Goal: Task Accomplishment & Management: Complete application form

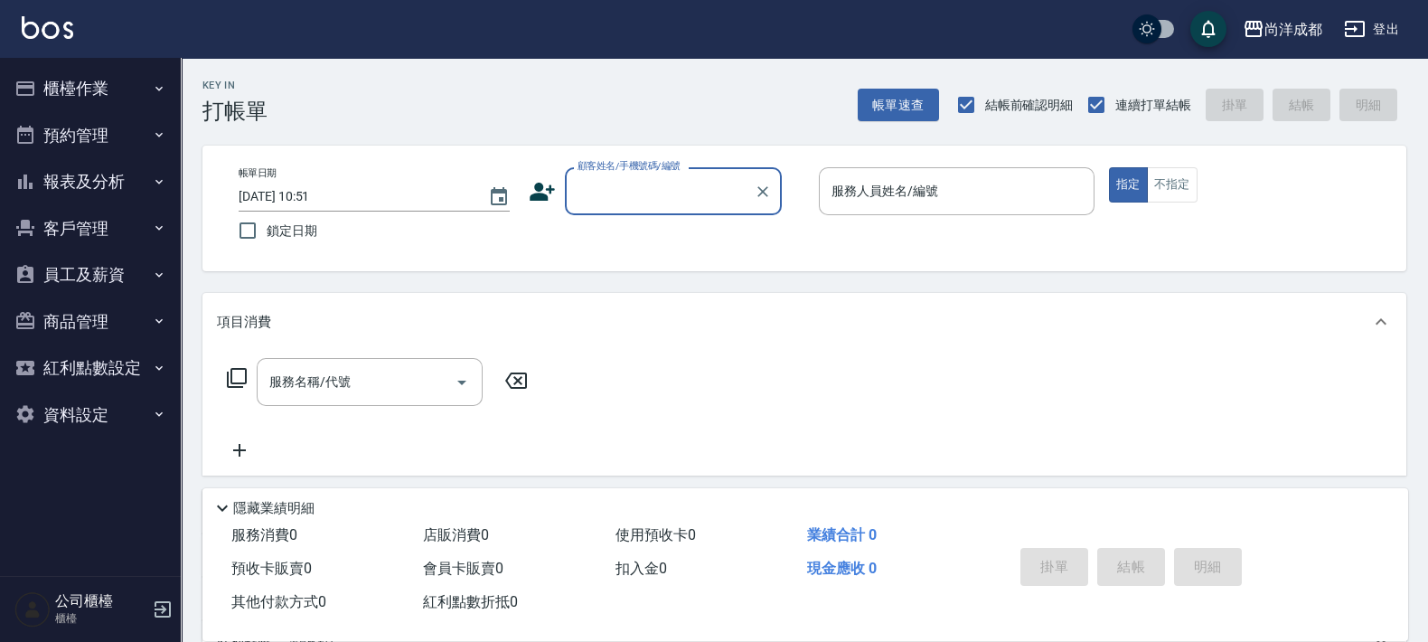
click at [96, 96] on button "櫃檯作業" at bounding box center [90, 88] width 166 height 47
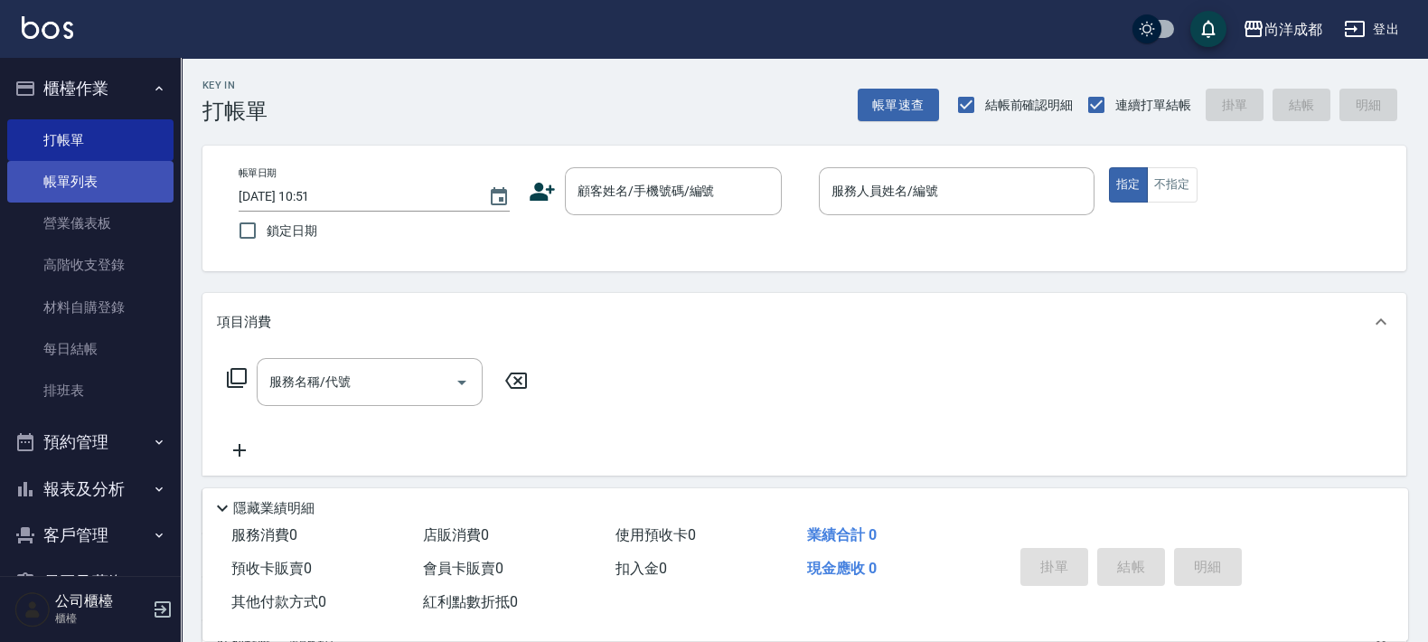
click at [99, 182] on link "帳單列表" at bounding box center [90, 182] width 166 height 42
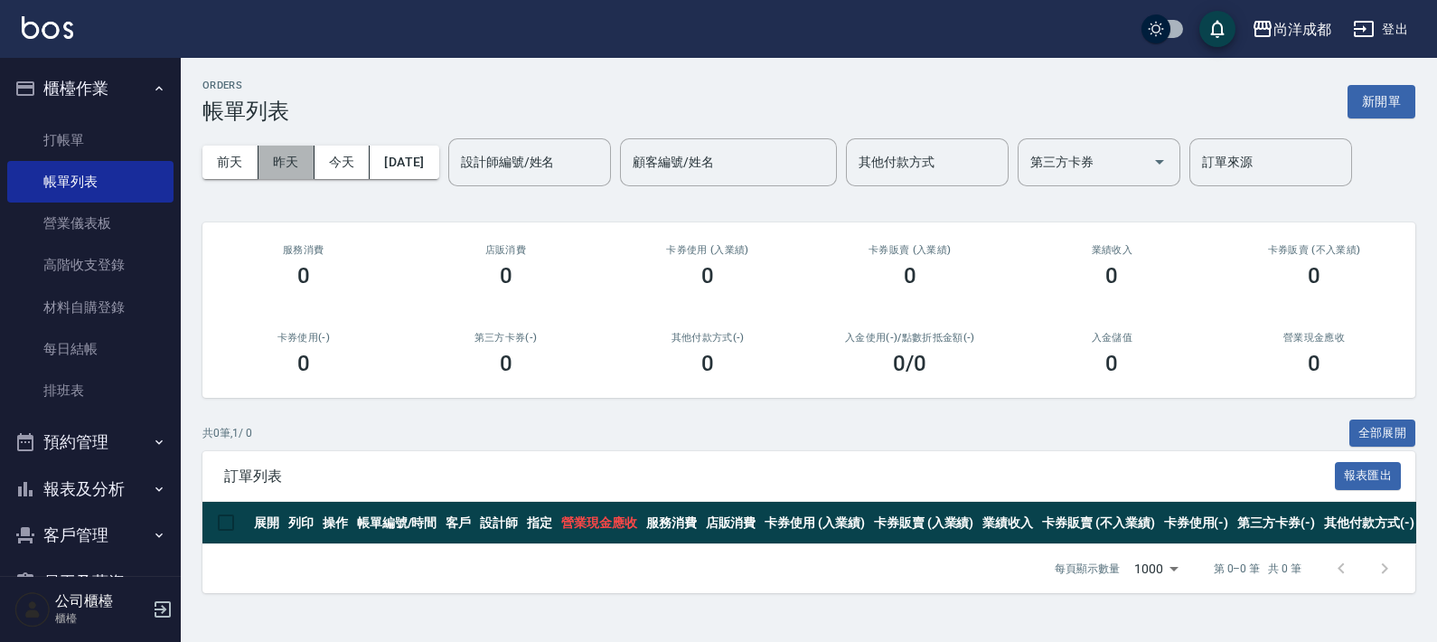
click at [273, 160] on button "昨天" at bounding box center [287, 162] width 56 height 33
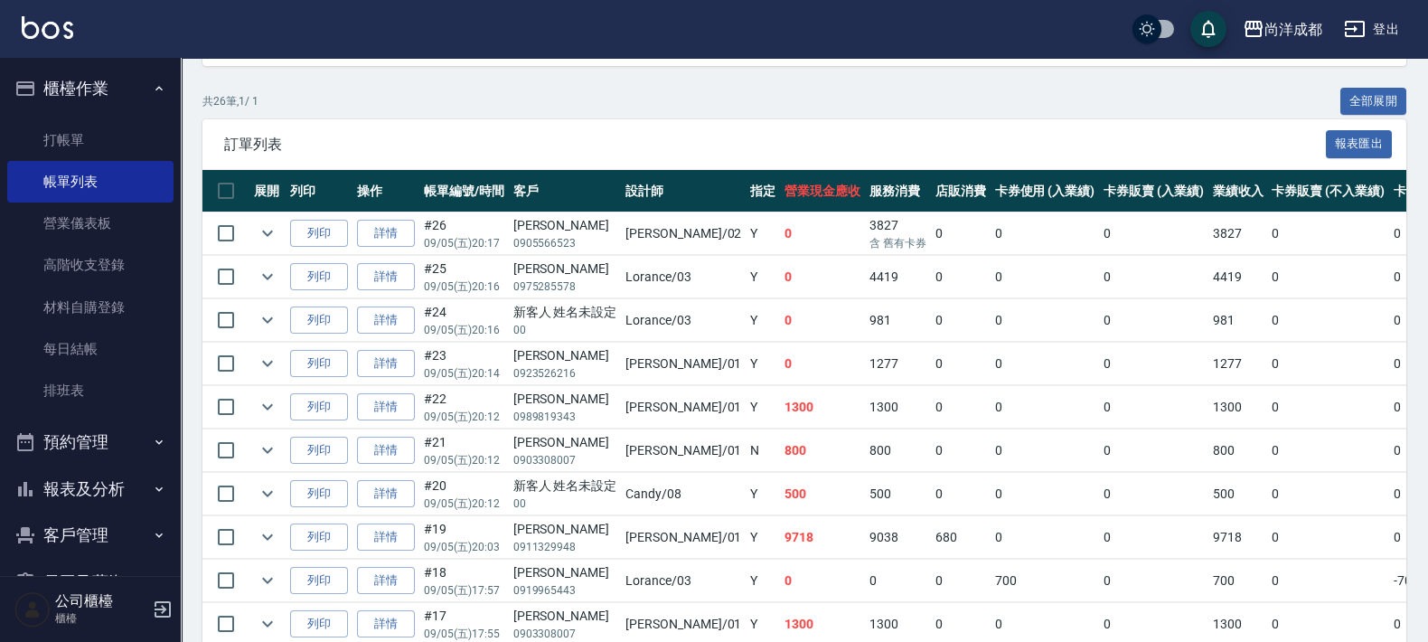
scroll to position [451, 0]
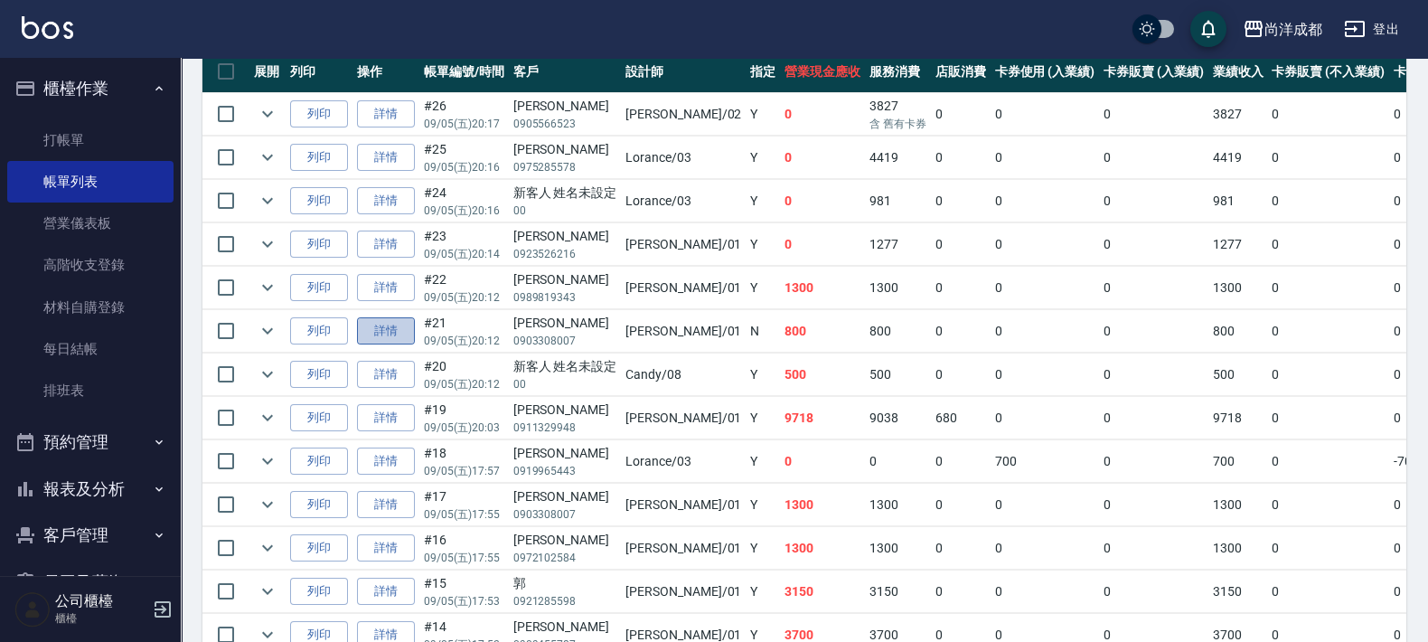
click at [391, 333] on link "詳情" at bounding box center [386, 331] width 58 height 28
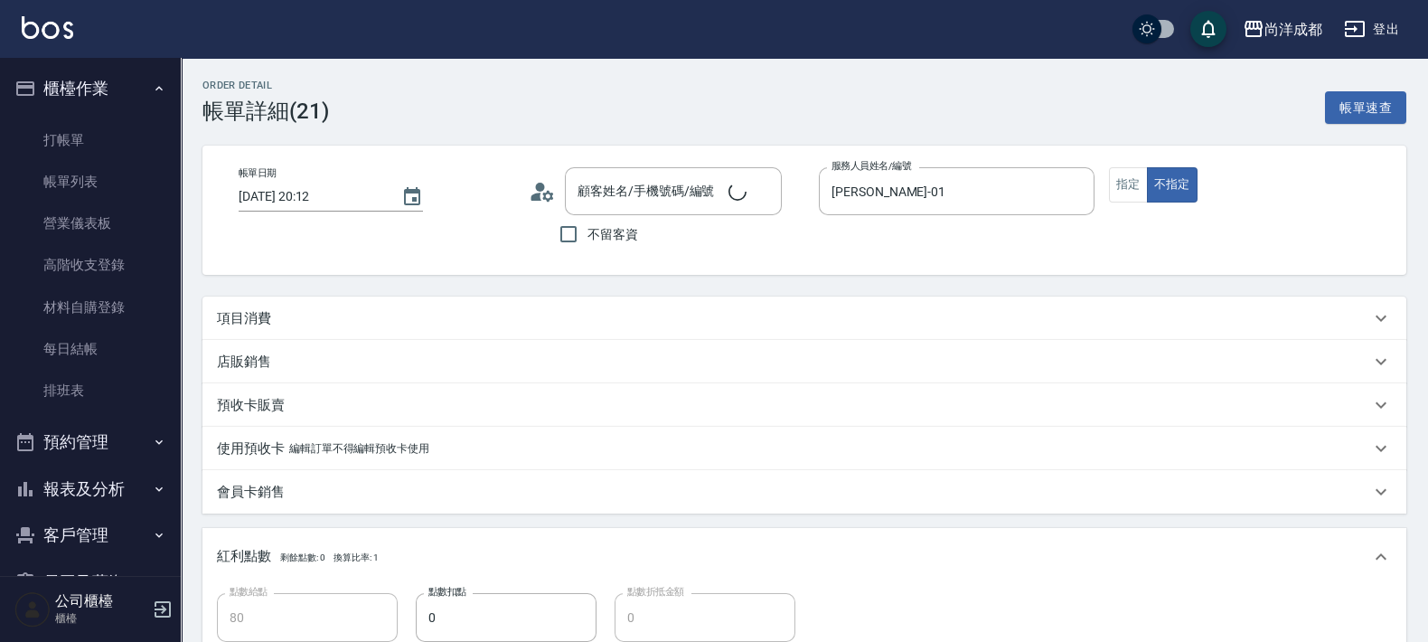
type input "[DATE] 20:12"
type input "[PERSON_NAME]-01"
type input "80"
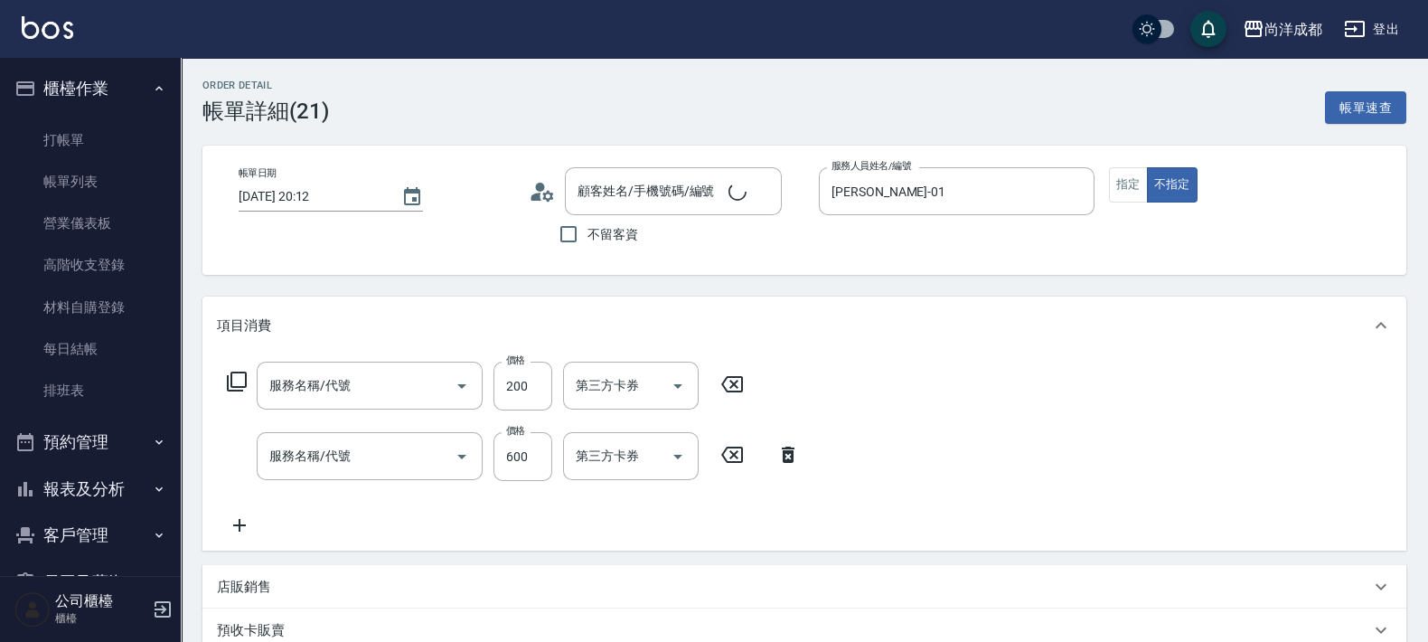
type input "[PERSON_NAME]/0903308007/"
type input "剪髮(401)"
type input "洗髮(201)"
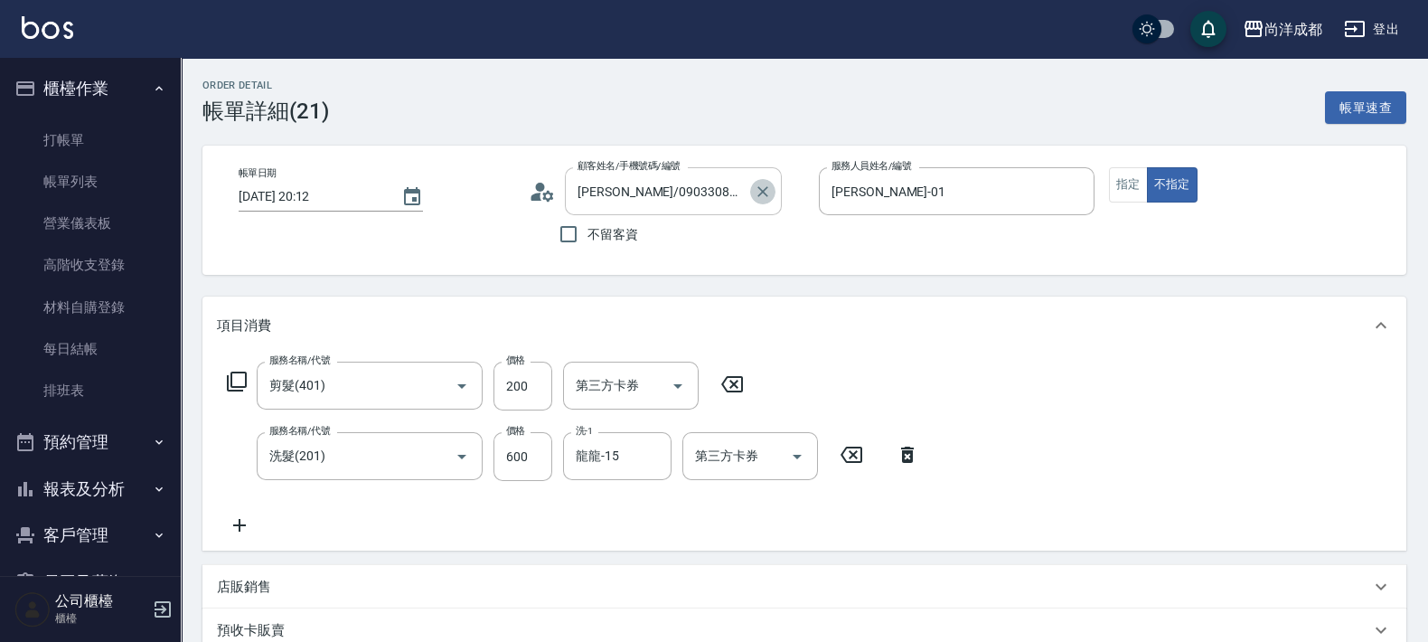
click at [762, 185] on icon "Clear" at bounding box center [763, 192] width 18 height 18
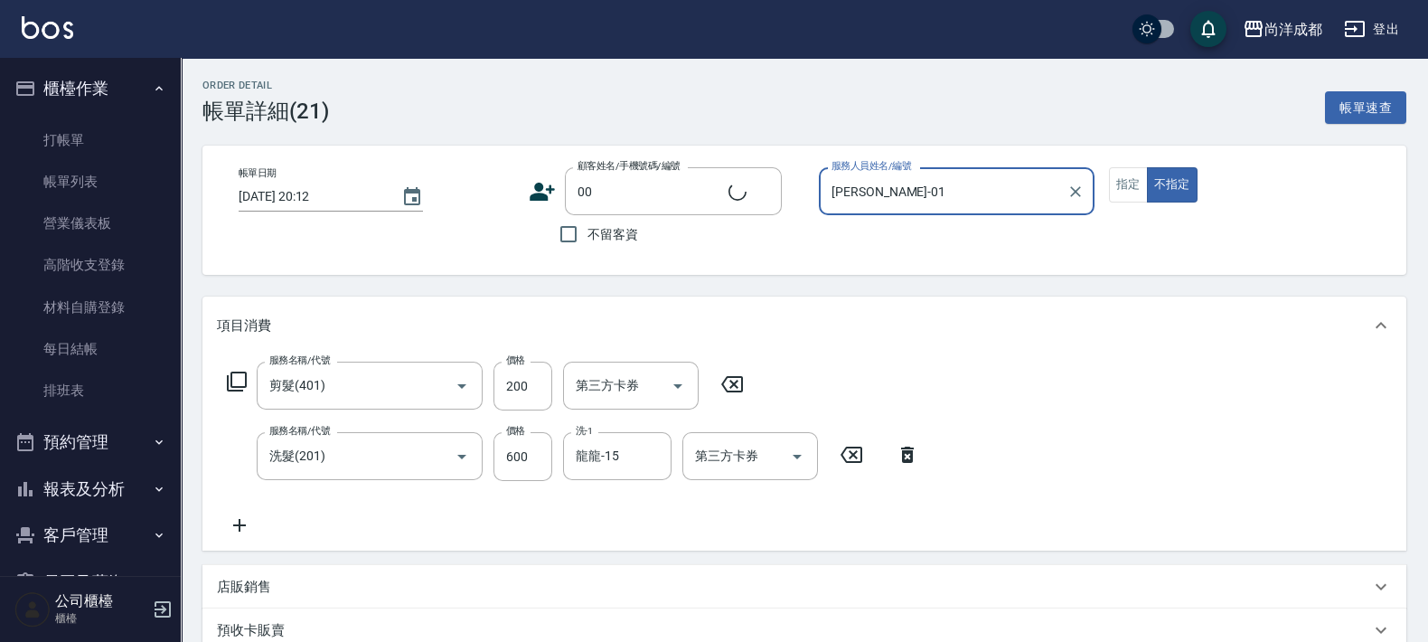
type input "新客人 姓名未設定/00/null"
click at [1077, 199] on icon "Clear" at bounding box center [1076, 192] width 18 height 18
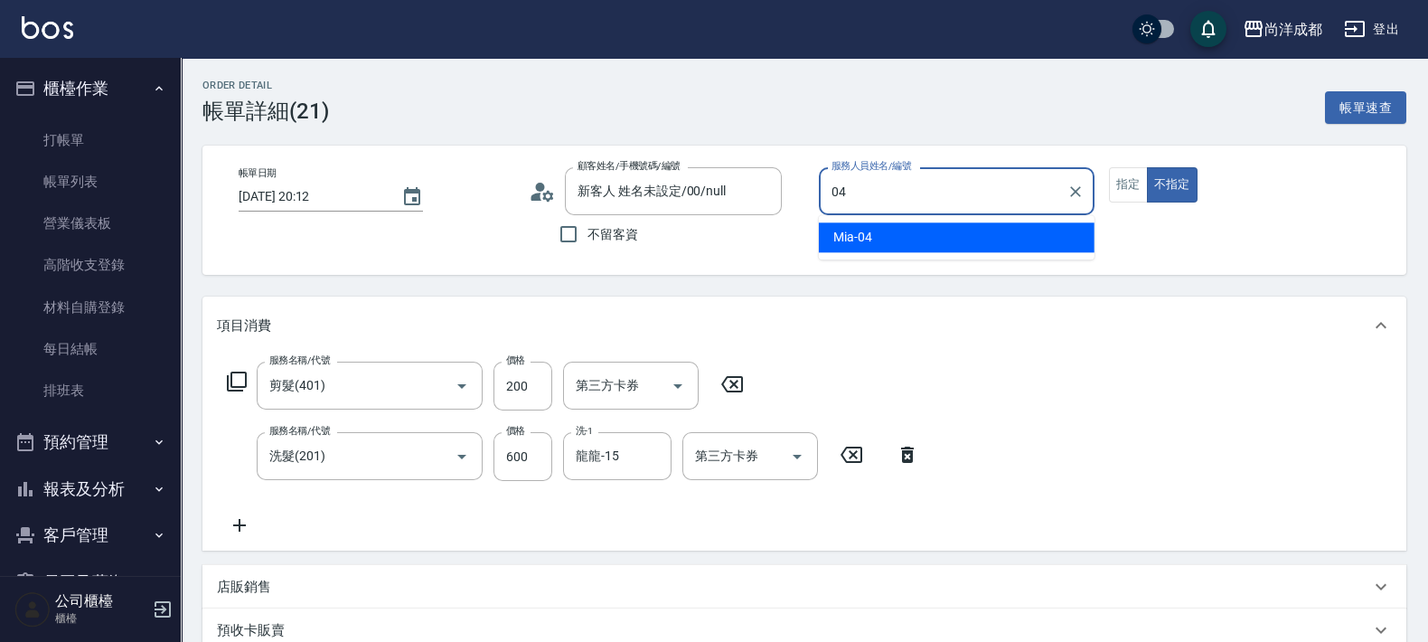
type input "04"
type button "false"
type input "Mia-04"
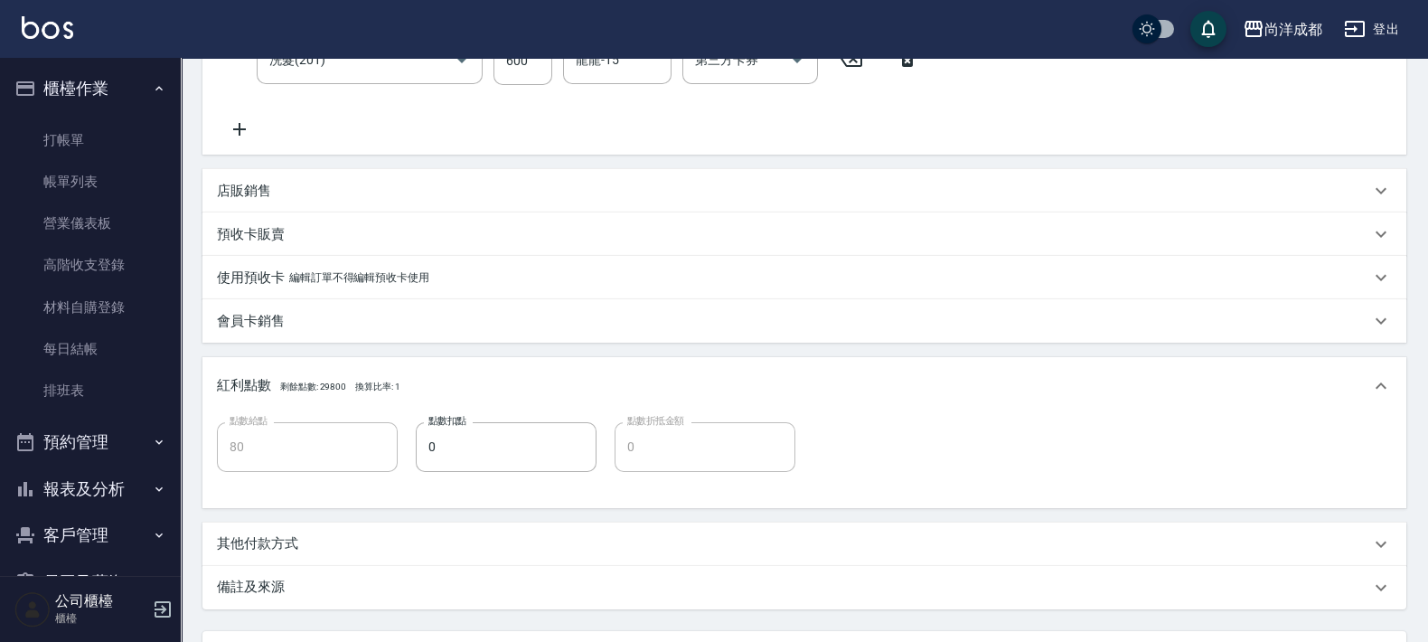
scroll to position [556, 0]
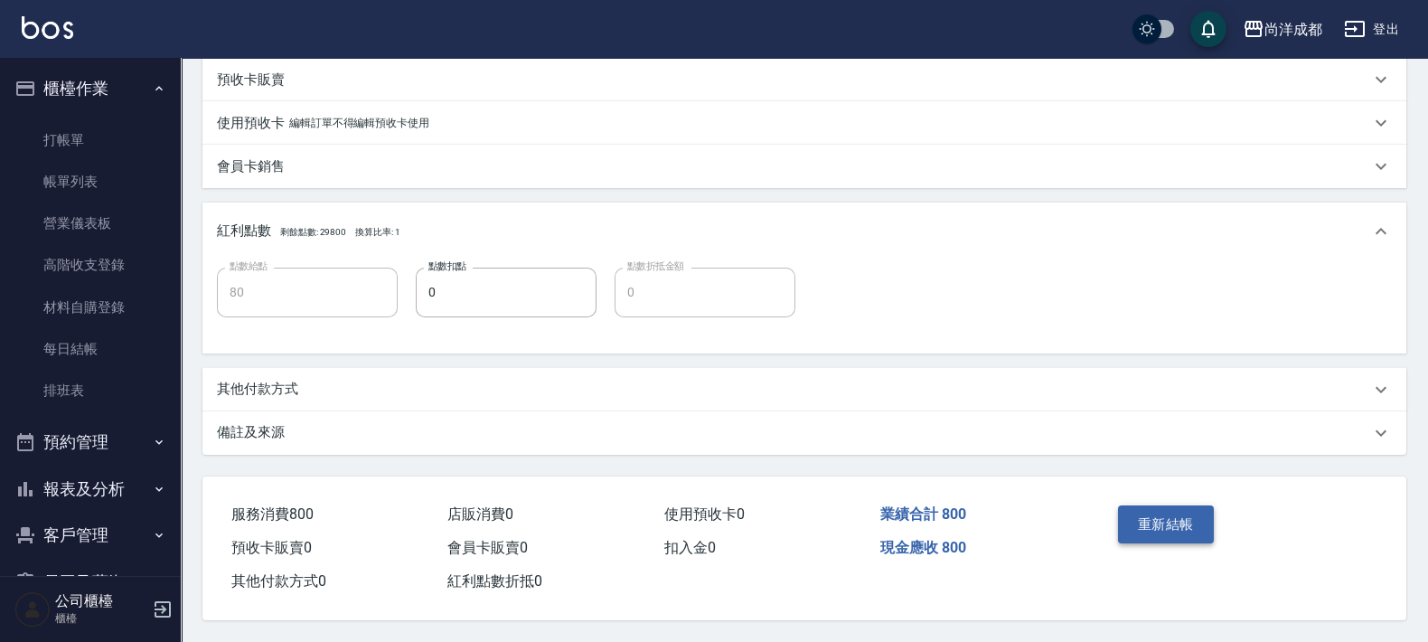
click at [1181, 522] on button "重新結帳" at bounding box center [1166, 524] width 96 height 38
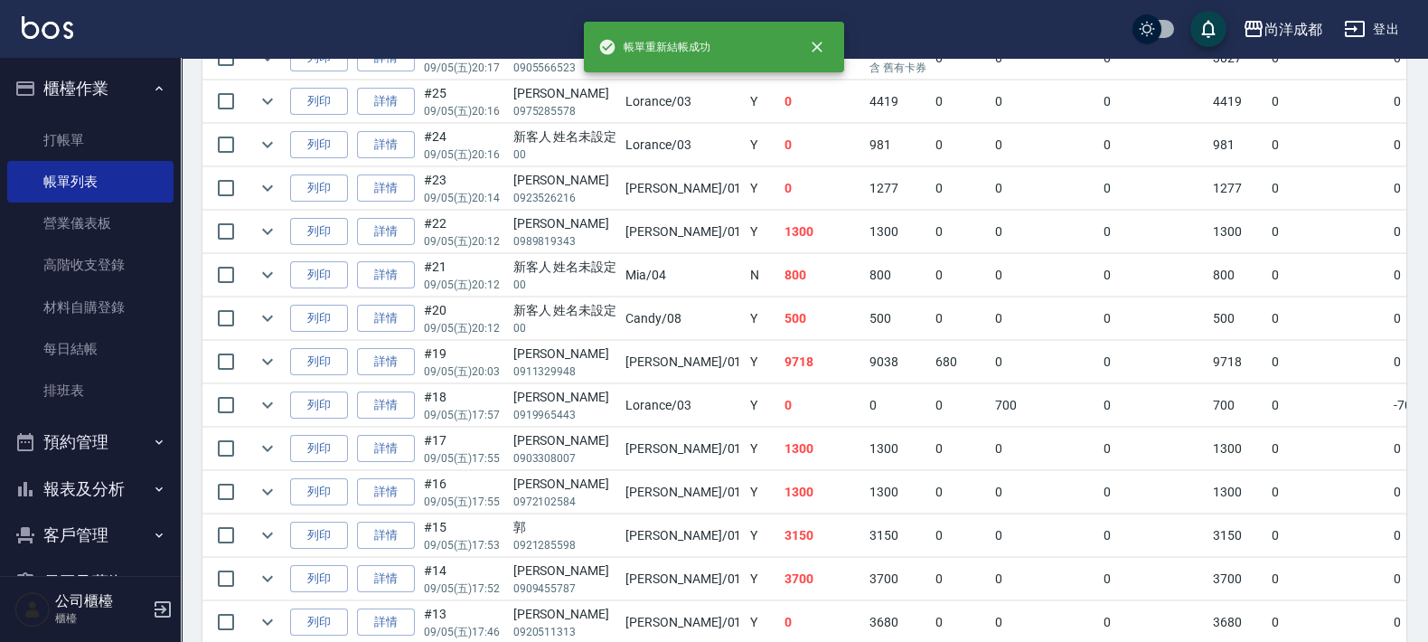
scroll to position [565, 0]
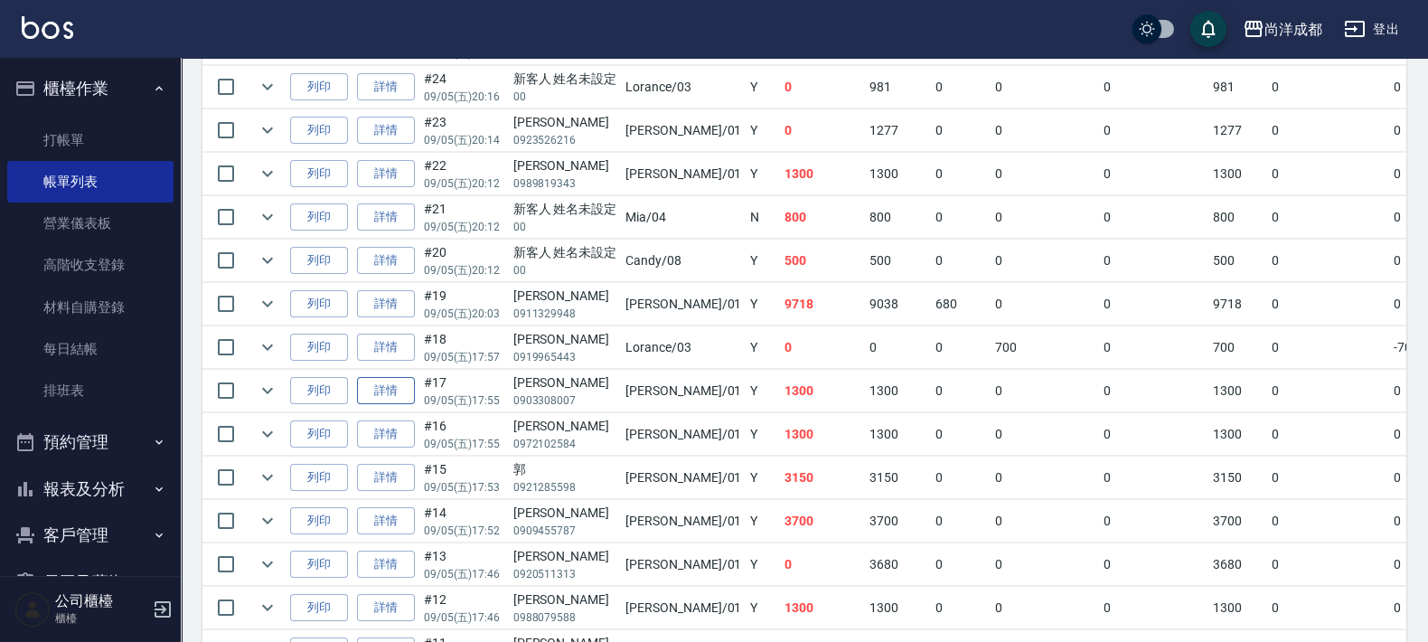
click at [373, 384] on link "詳情" at bounding box center [386, 391] width 58 height 28
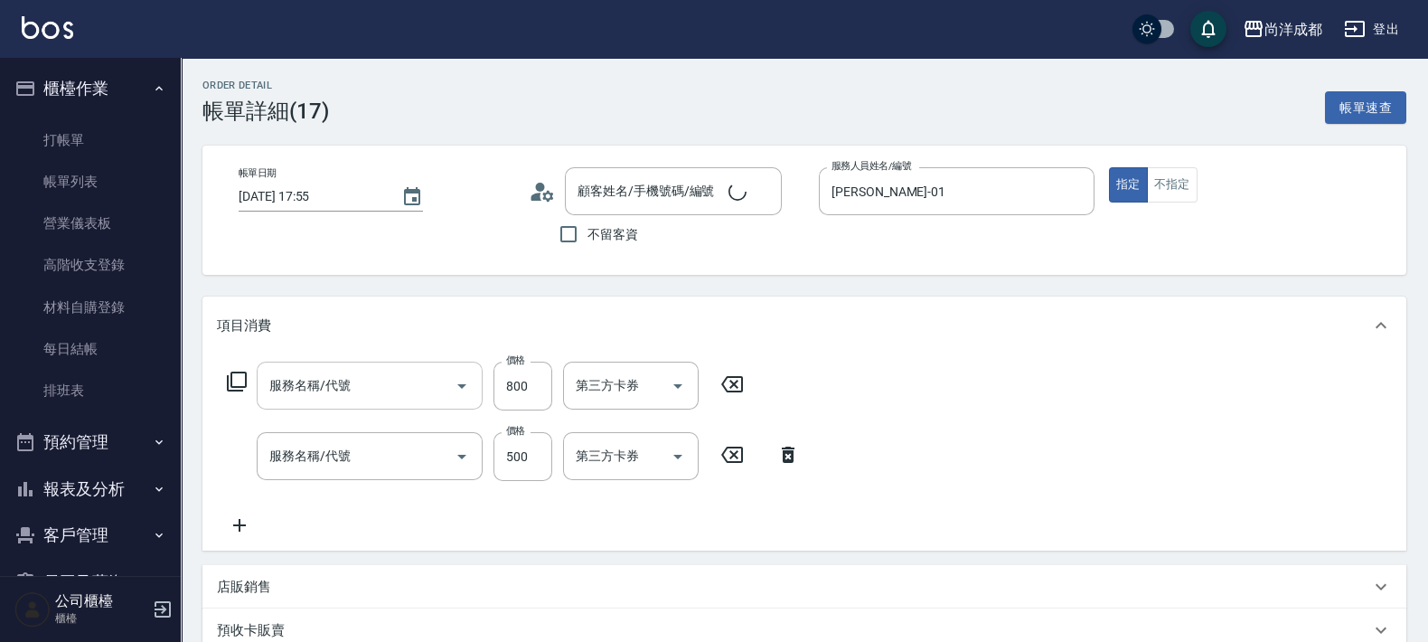
type input "[DATE] 17:55"
type input "[PERSON_NAME]-01"
type input "130"
type input "剪髮(401)"
type input "洗髮(201)"
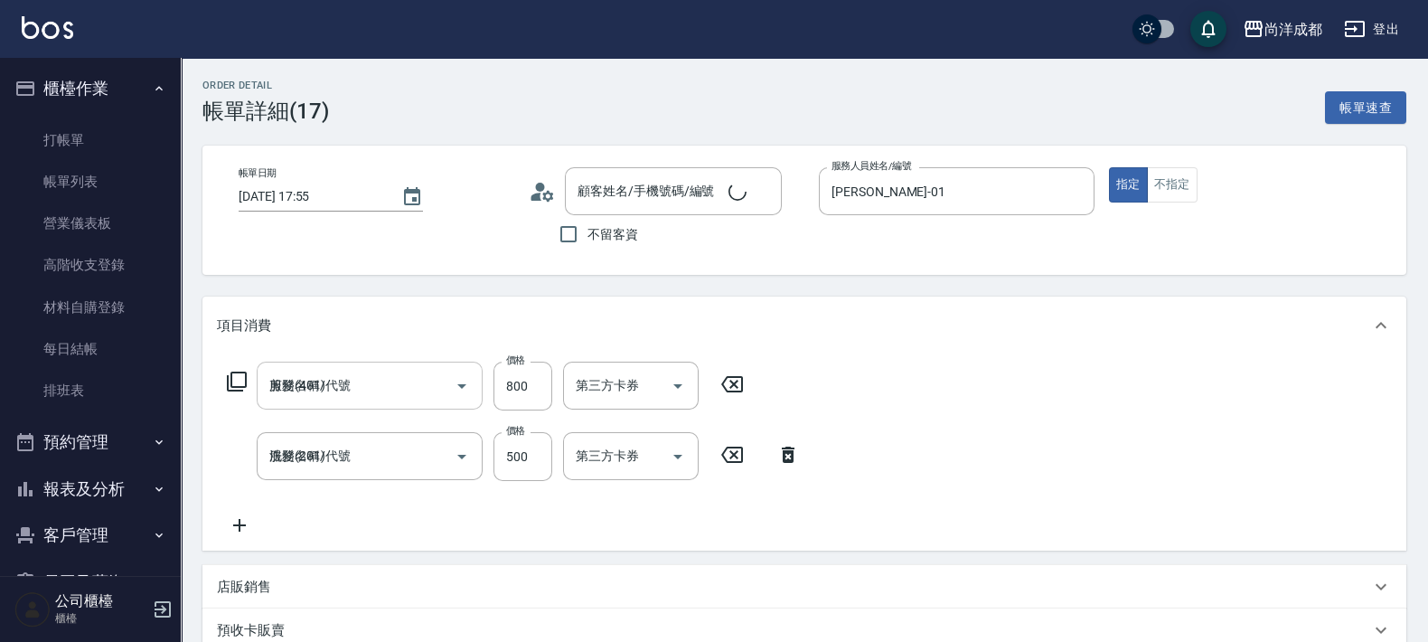
type input "[PERSON_NAME]/0903308007/"
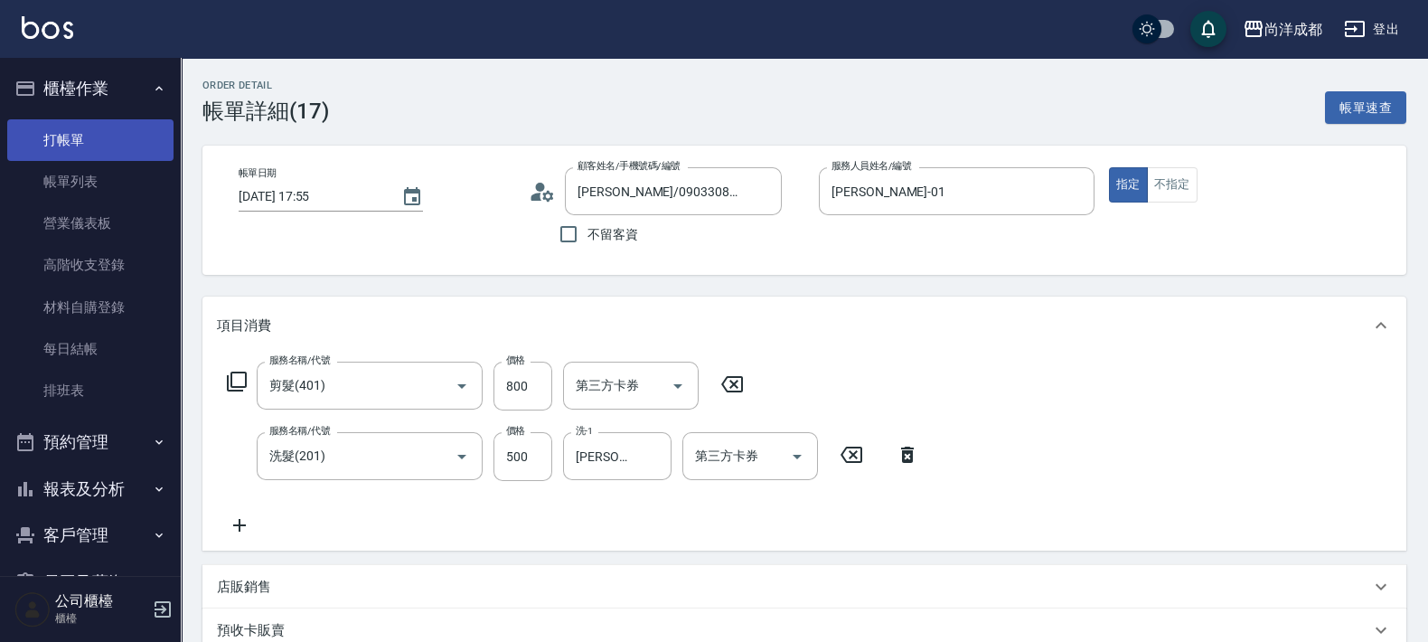
click at [89, 127] on link "打帳單" at bounding box center [90, 140] width 166 height 42
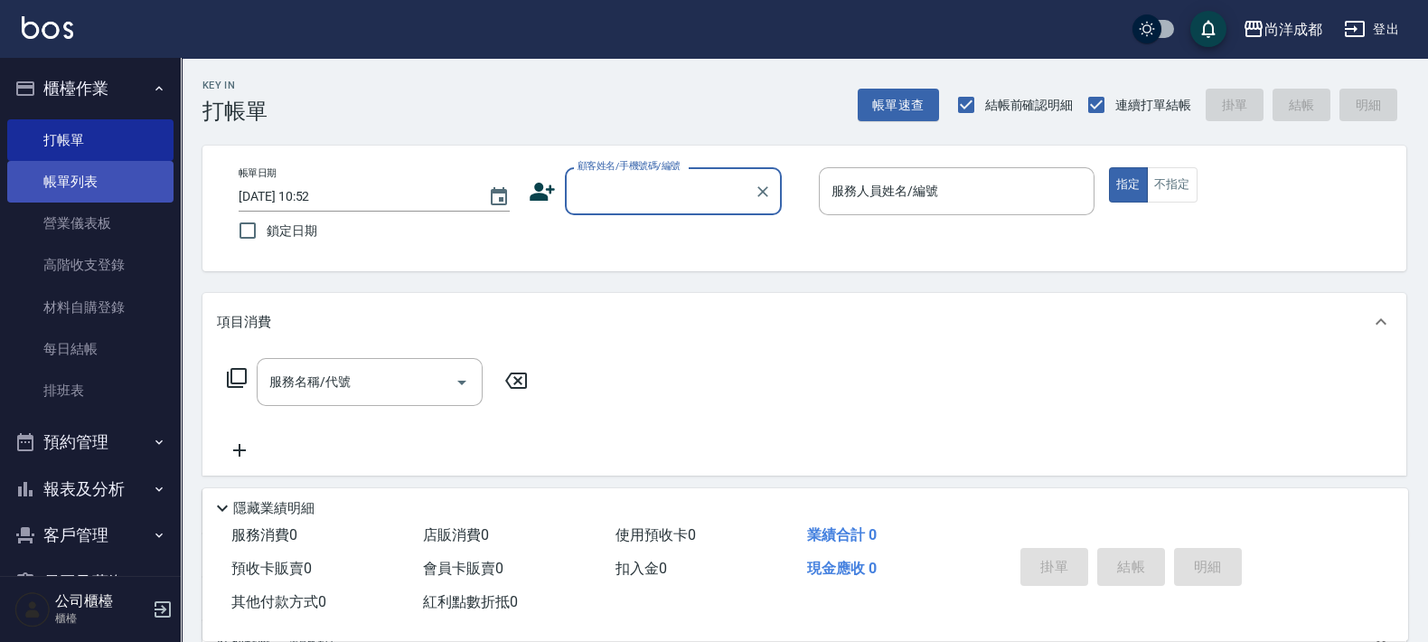
click at [101, 182] on link "帳單列表" at bounding box center [90, 182] width 166 height 42
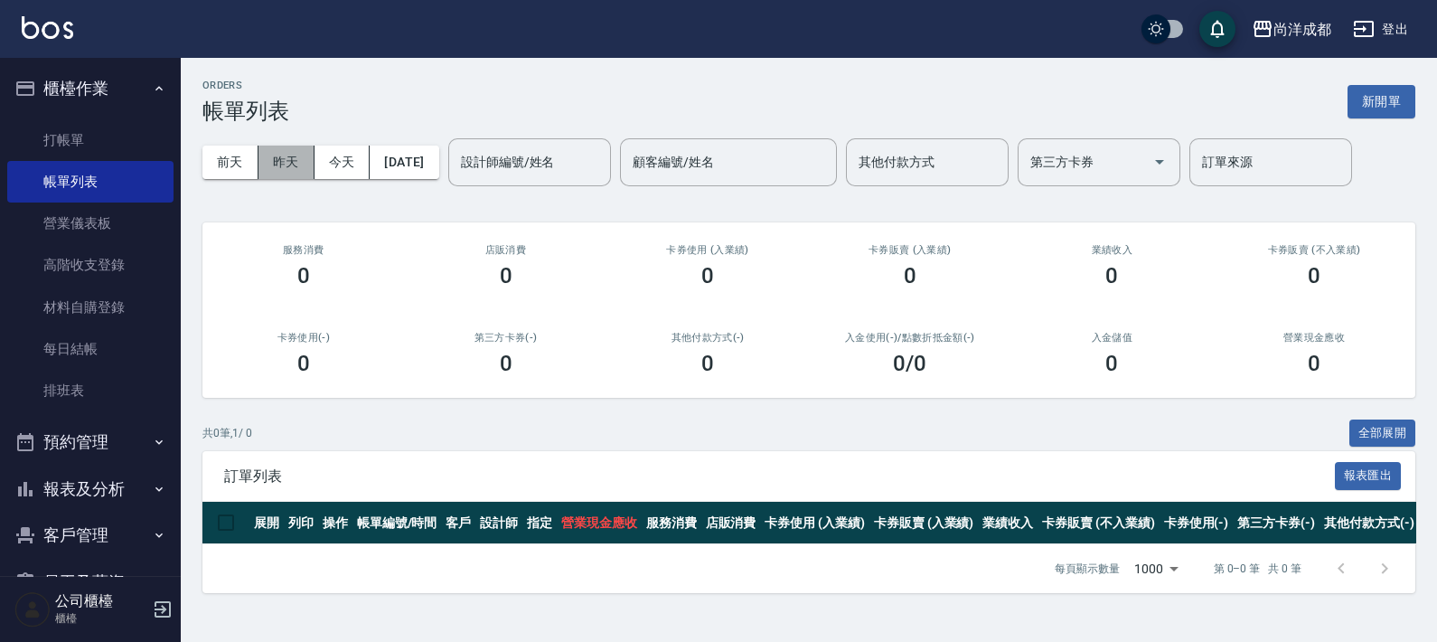
click at [277, 160] on button "昨天" at bounding box center [287, 162] width 56 height 33
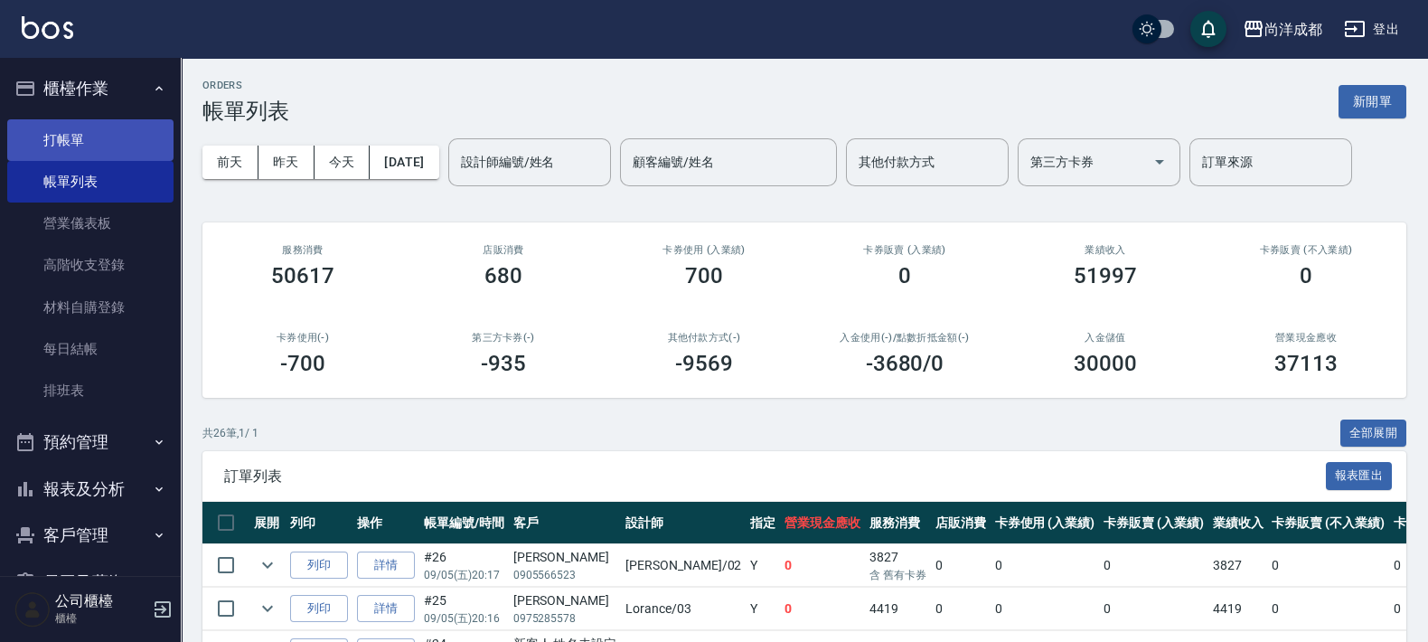
click at [77, 135] on link "打帳單" at bounding box center [90, 140] width 166 height 42
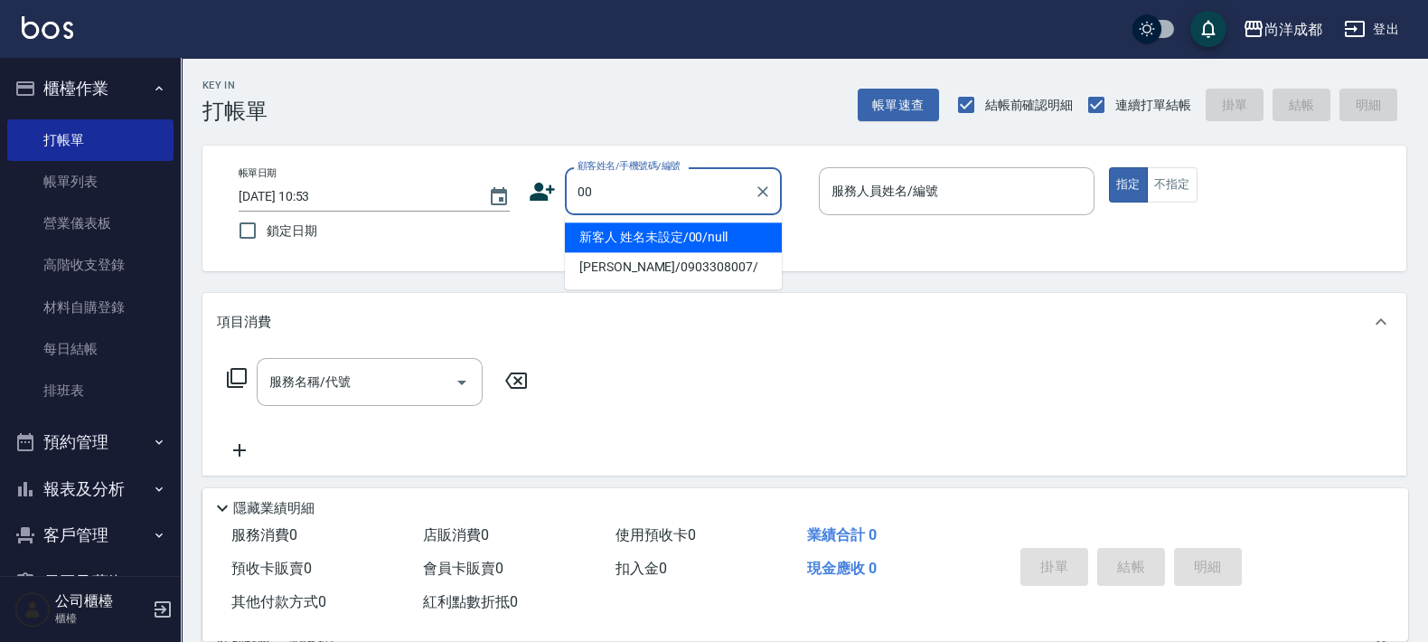
type input "新客人 姓名未設定/00/null"
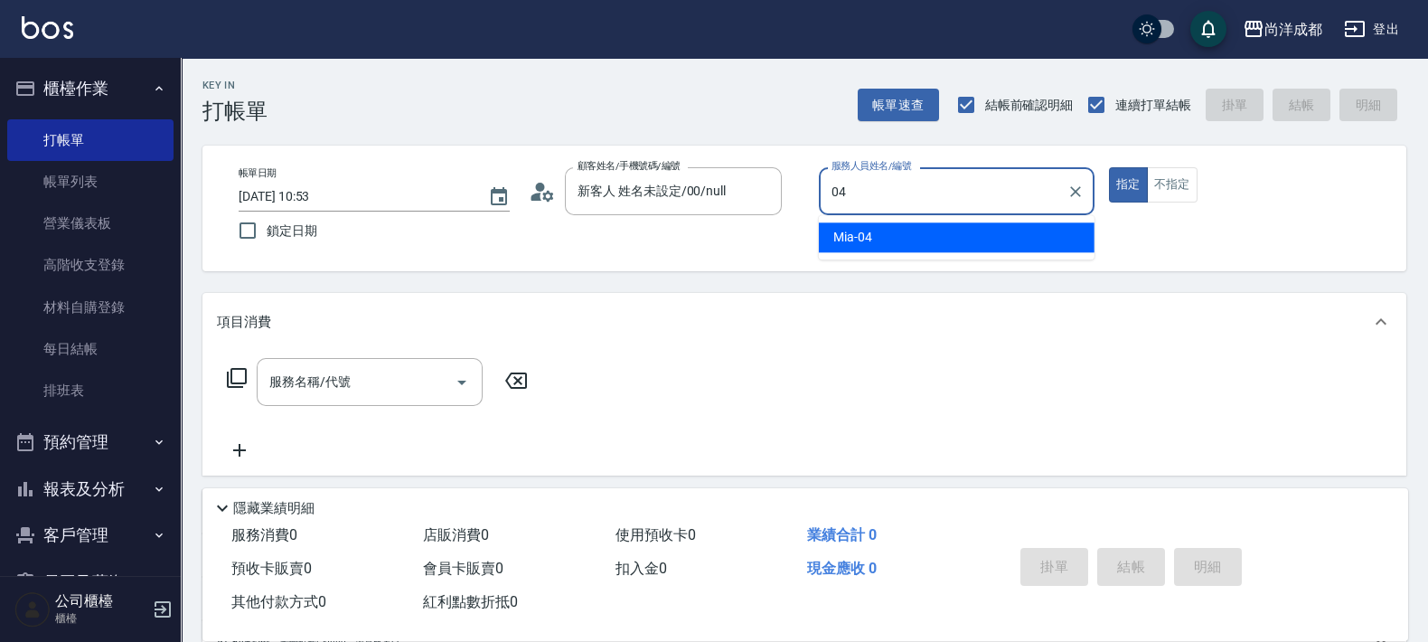
type input "Mia-04"
type button "true"
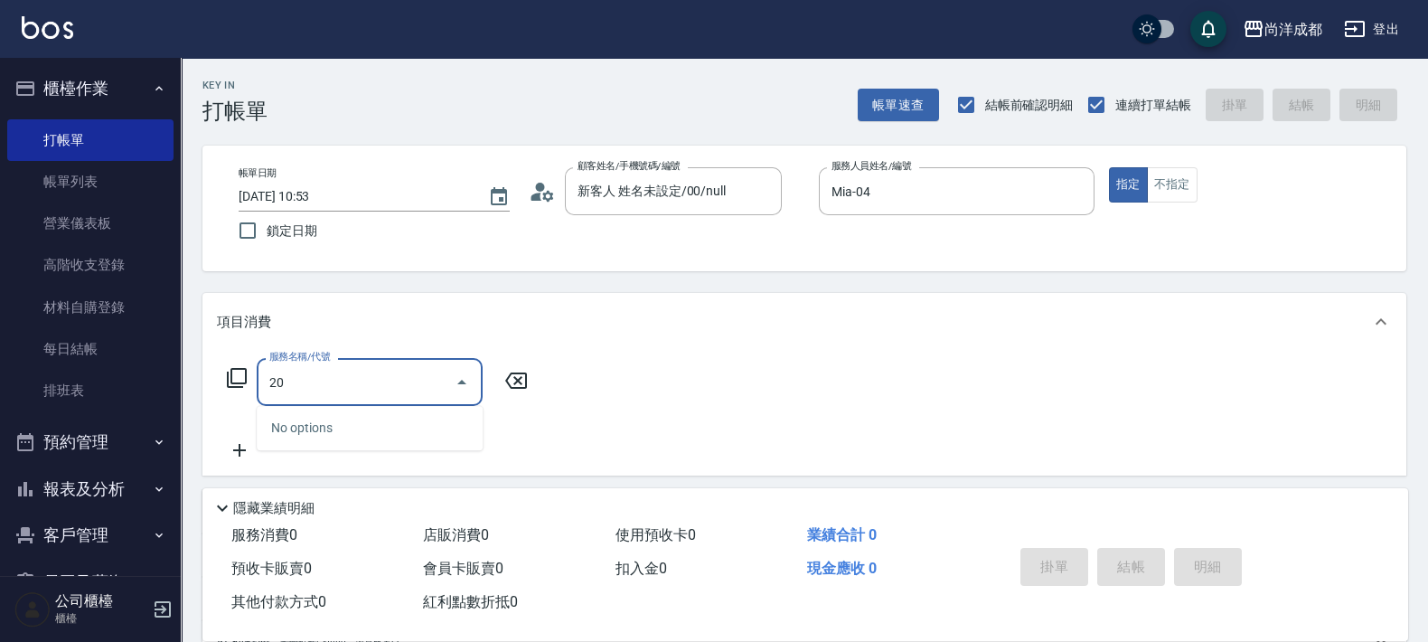
type input "201"
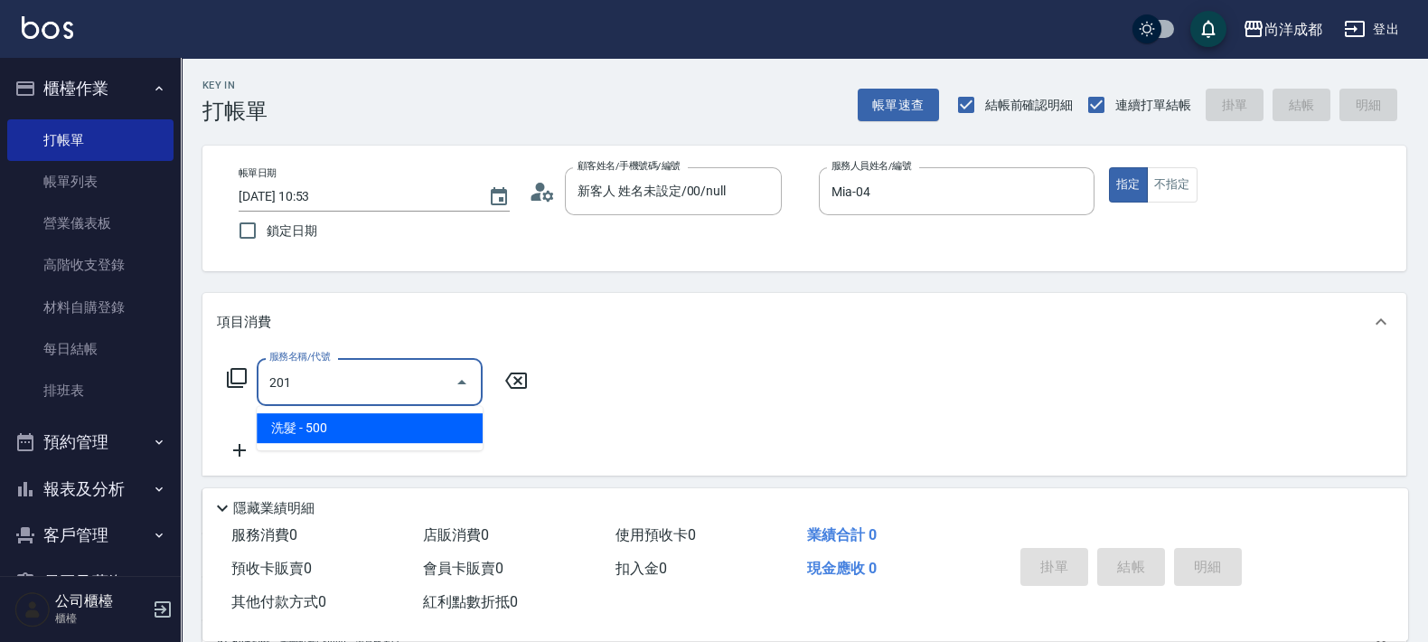
type input "50"
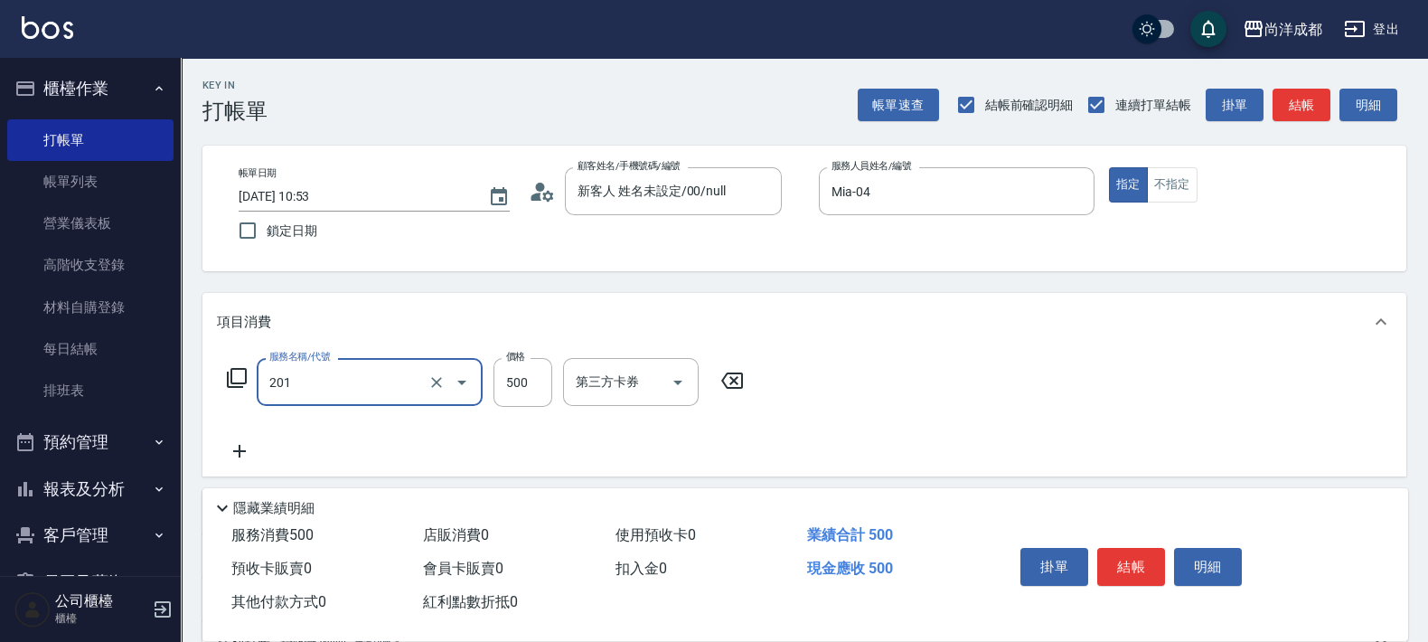
type input "洗髮(201)"
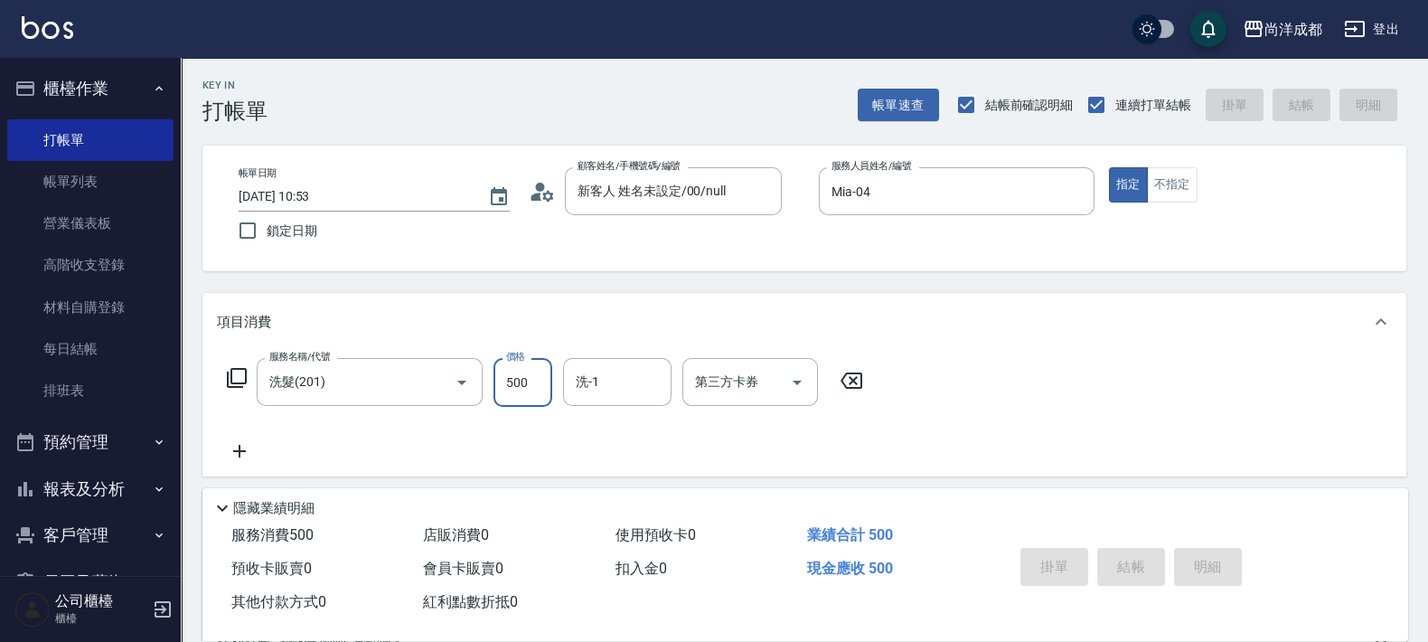
type input "[DATE] 10:55"
type input "0"
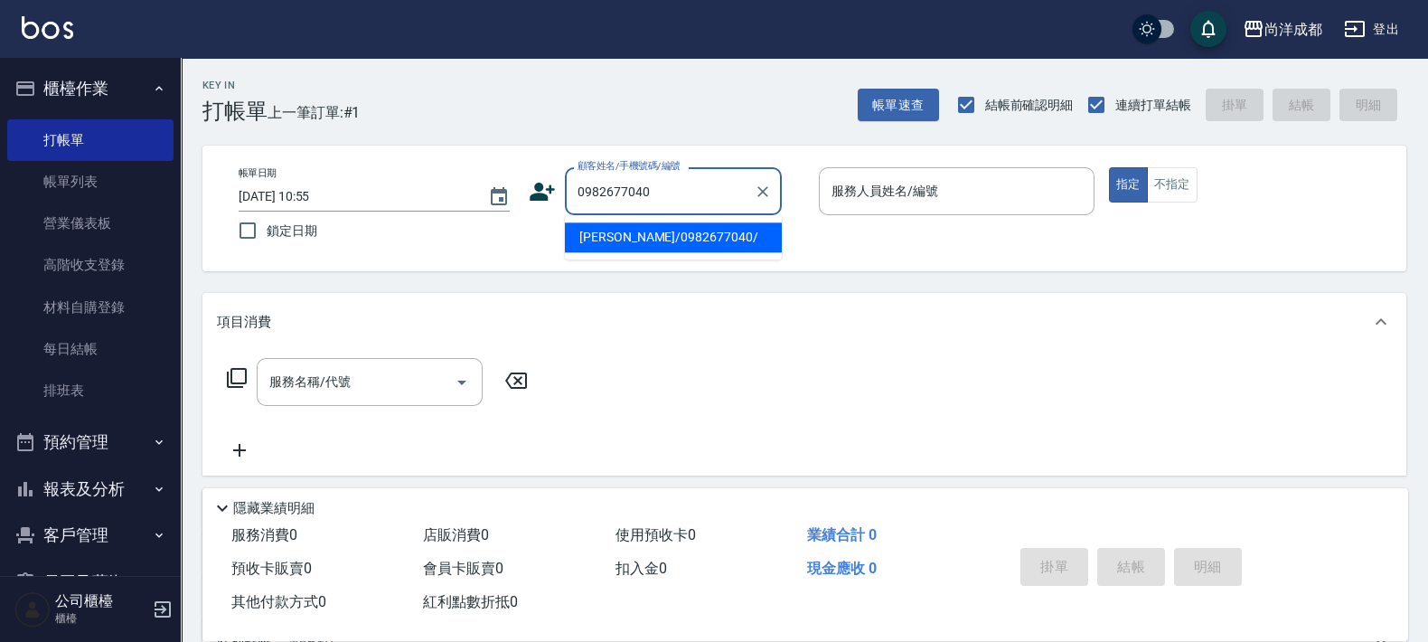
type input "[PERSON_NAME]/0982677040/"
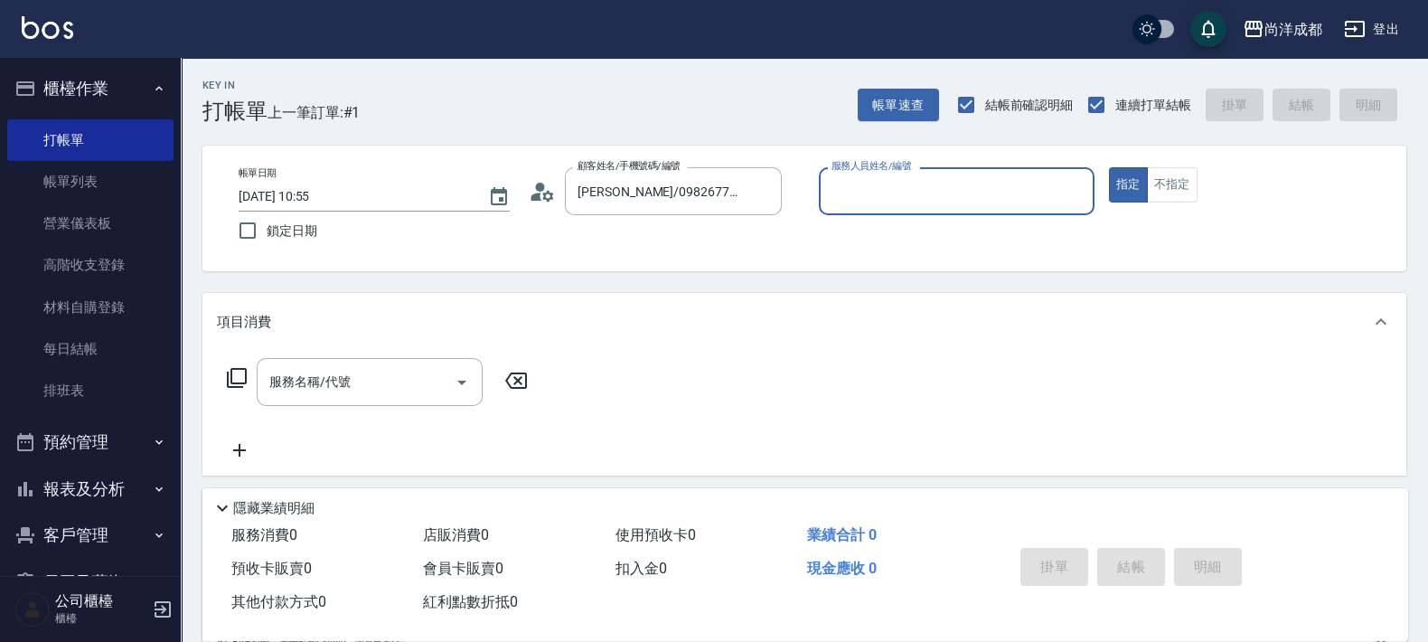
type input "Lance-02"
click at [497, 192] on icon "Choose date, selected date is 2025-09-06" at bounding box center [499, 196] width 16 height 18
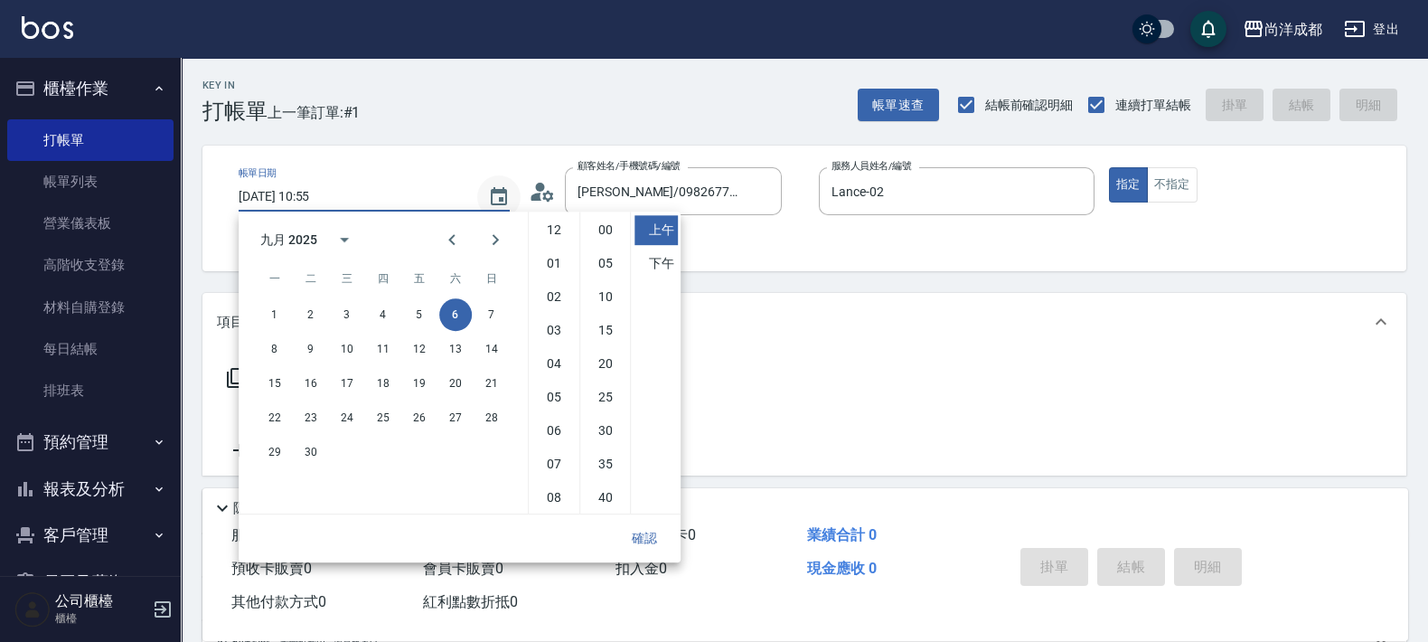
scroll to position [100, 0]
click at [416, 315] on button "5" at bounding box center [419, 314] width 33 height 33
type input "[DATE] 10:55"
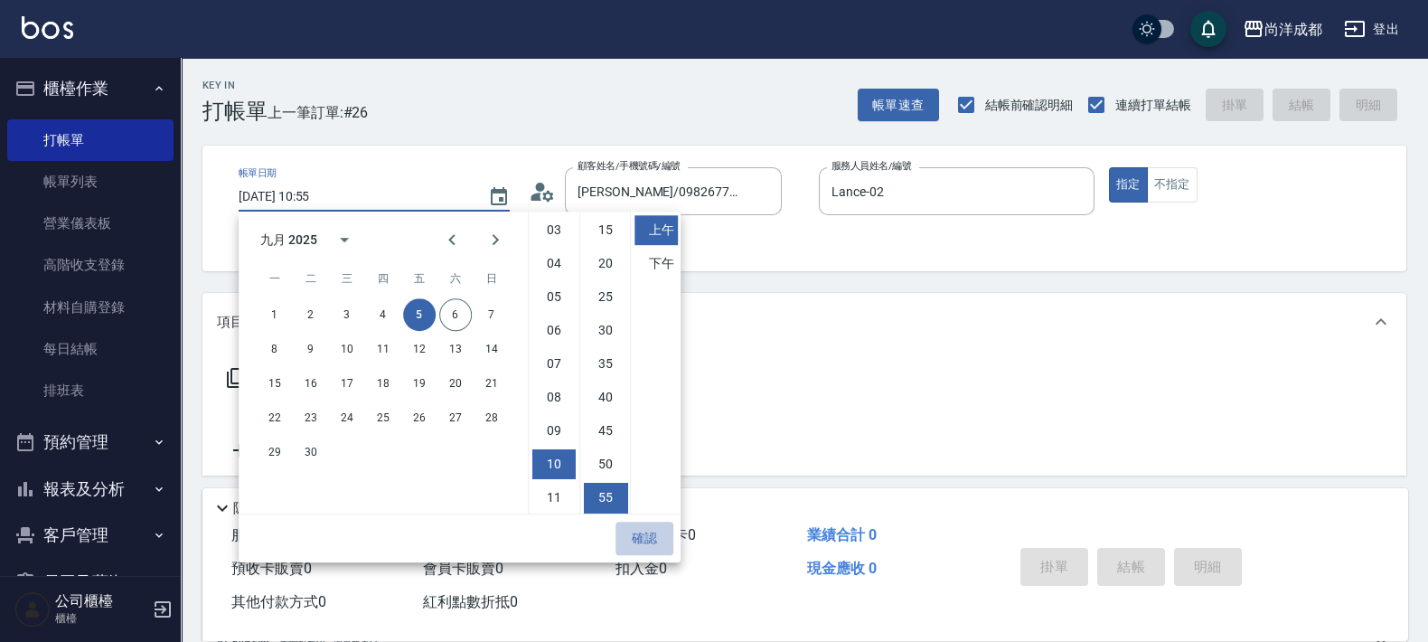
click at [648, 541] on button "確認" at bounding box center [645, 538] width 58 height 33
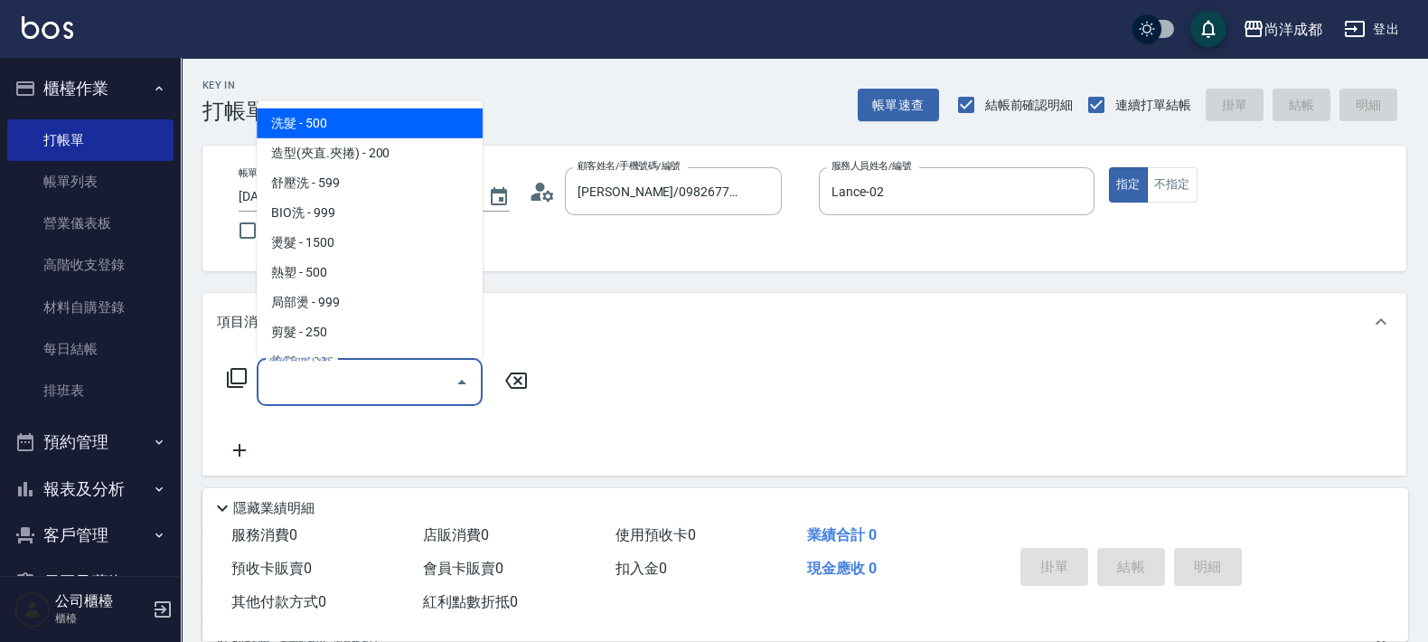
click at [409, 391] on input "服務名稱/代號" at bounding box center [356, 382] width 183 height 32
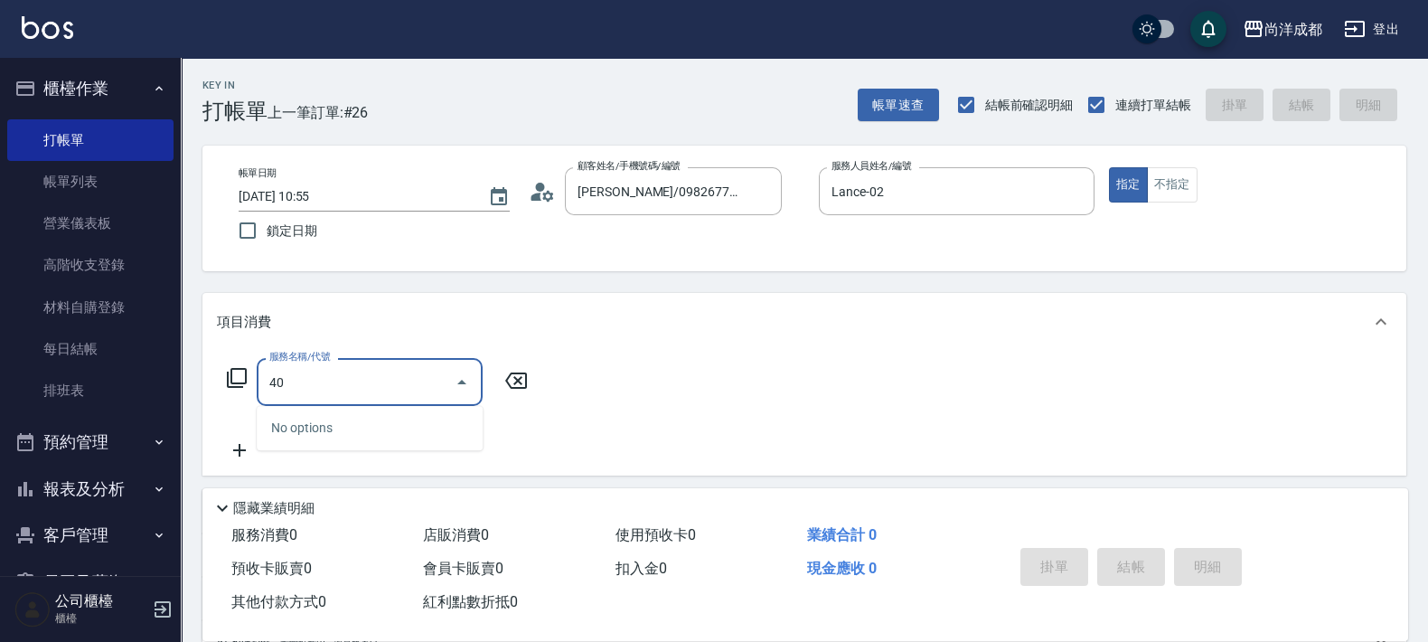
type input "401"
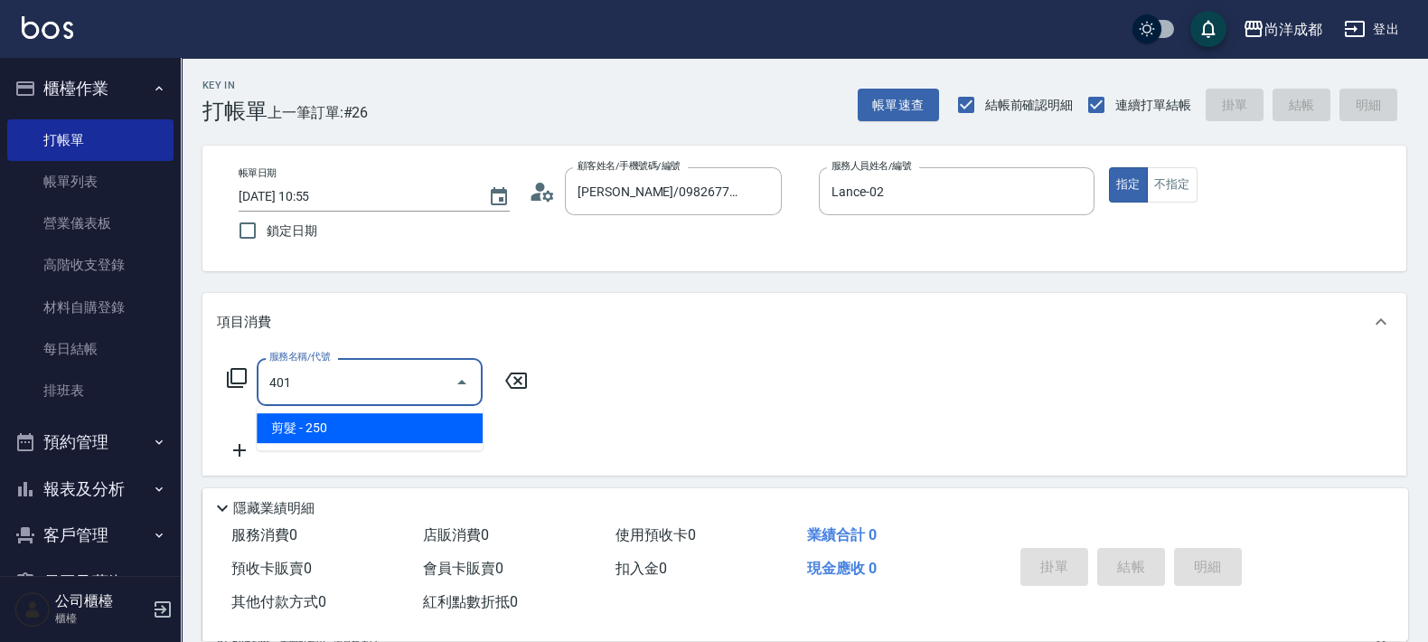
type input "20"
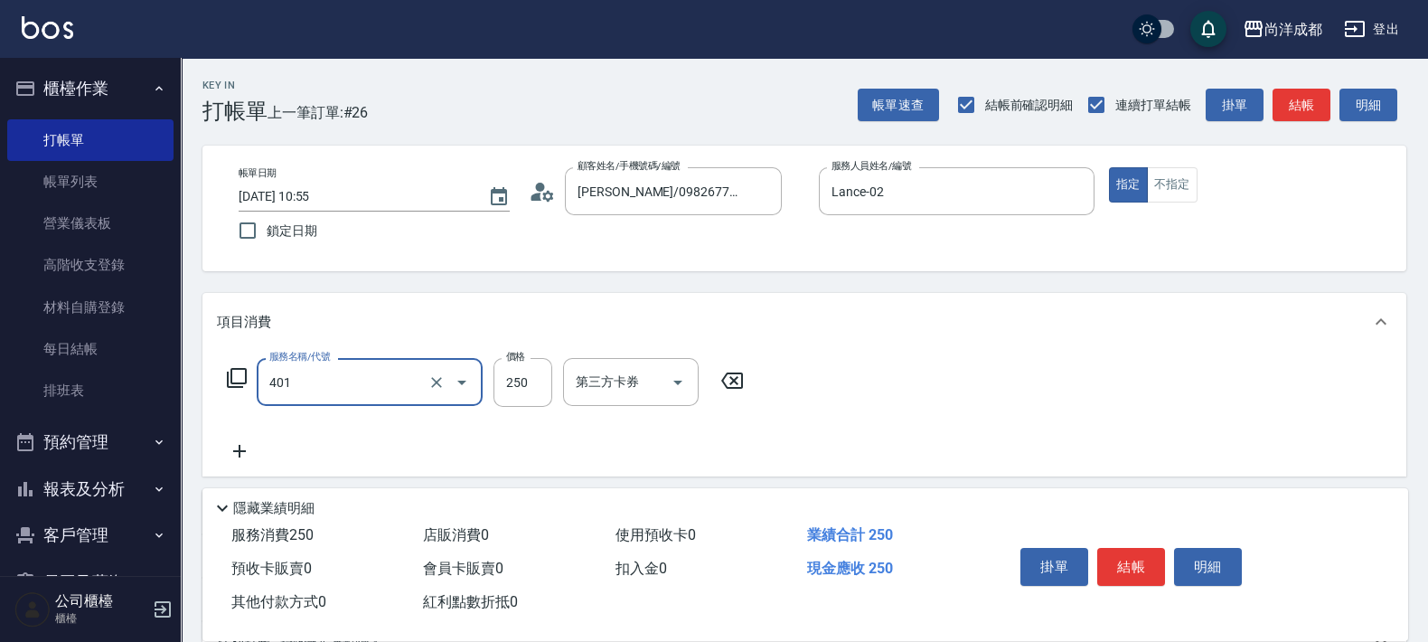
type input "剪髮(401)"
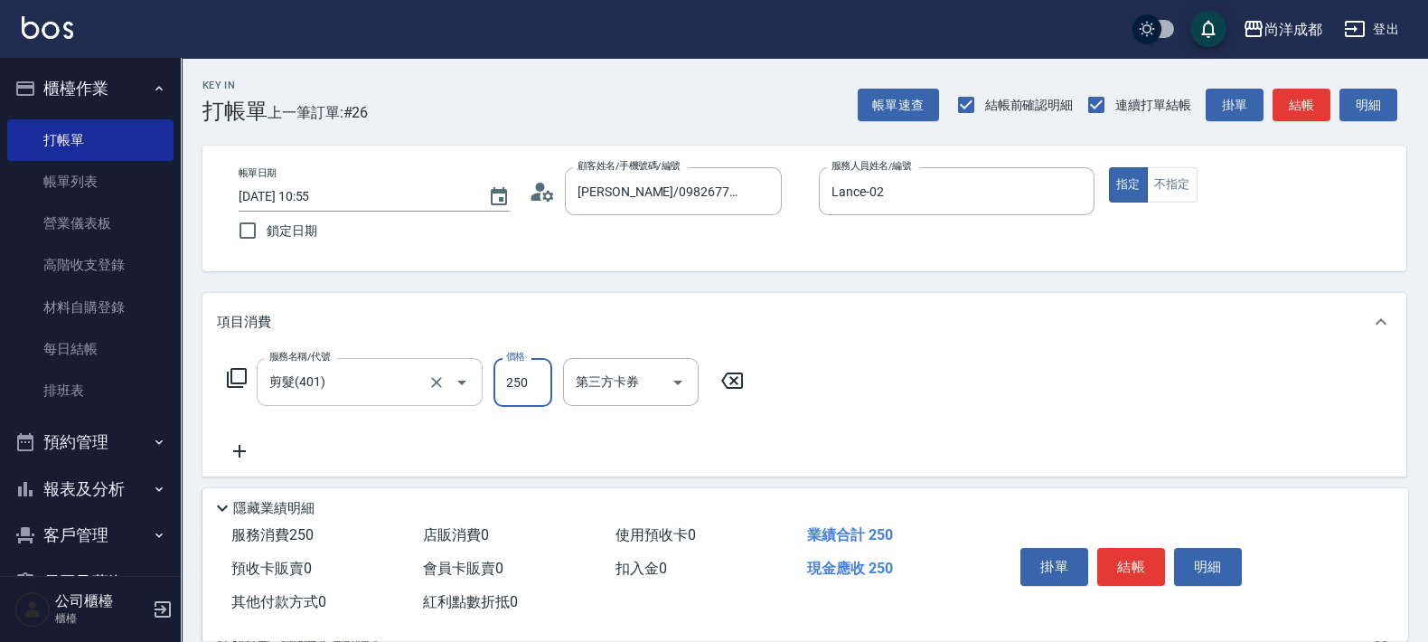
type input "8"
type input "0"
type input "857"
type input "80"
type input "857"
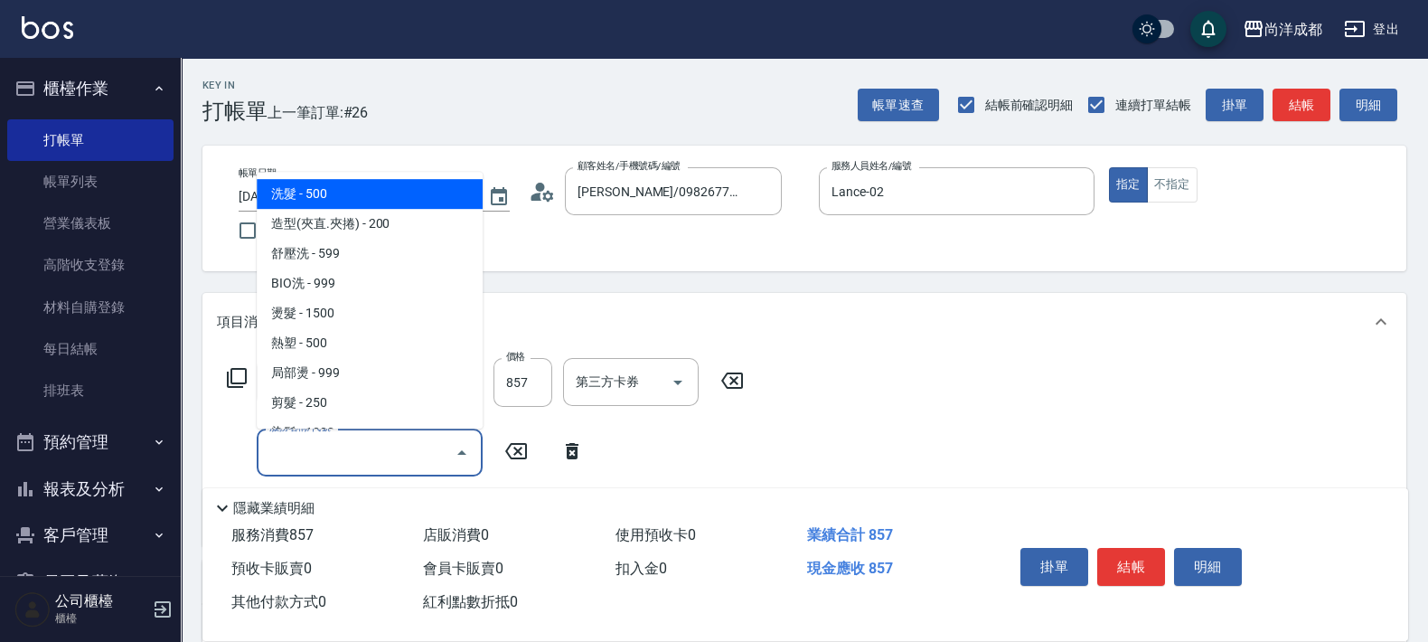
click at [390, 448] on input "服務名稱/代號" at bounding box center [356, 453] width 183 height 32
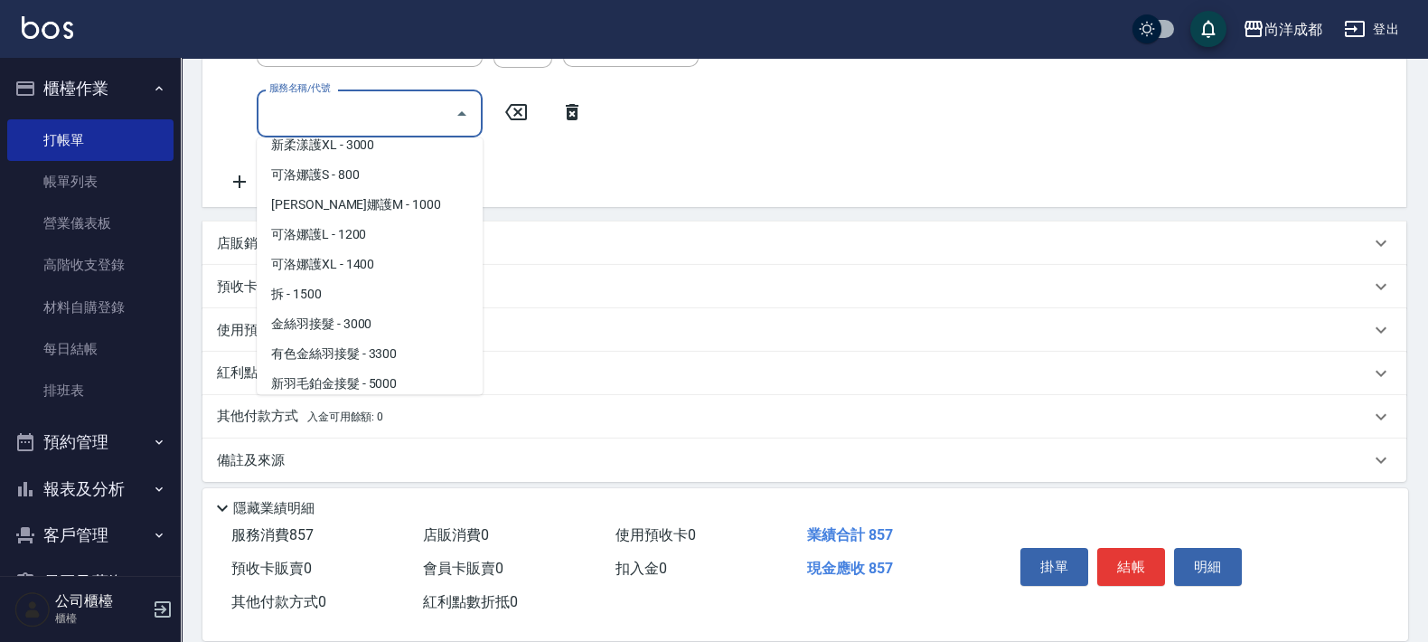
scroll to position [1017, 0]
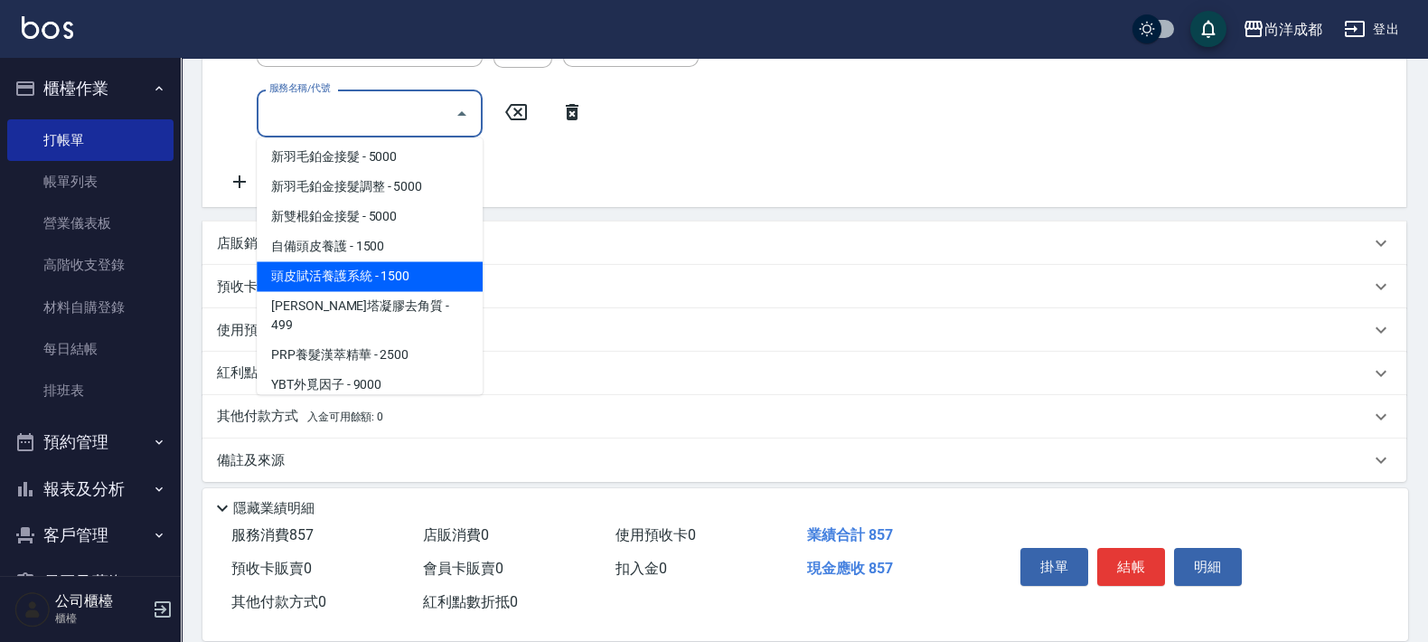
click at [392, 278] on span "頭皮賦活養護系統 - 1500" at bounding box center [370, 277] width 226 height 30
type input "230"
type input "頭皮賦活養護系統(1002)"
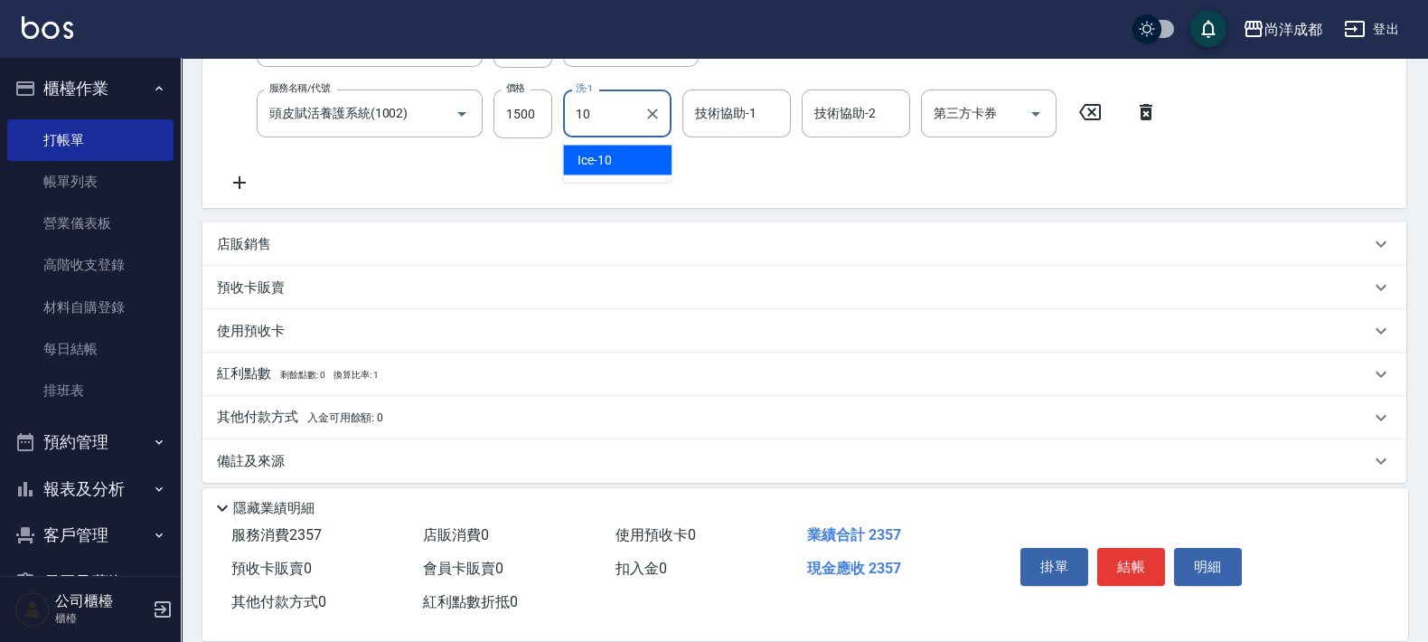
type input "Ice-10"
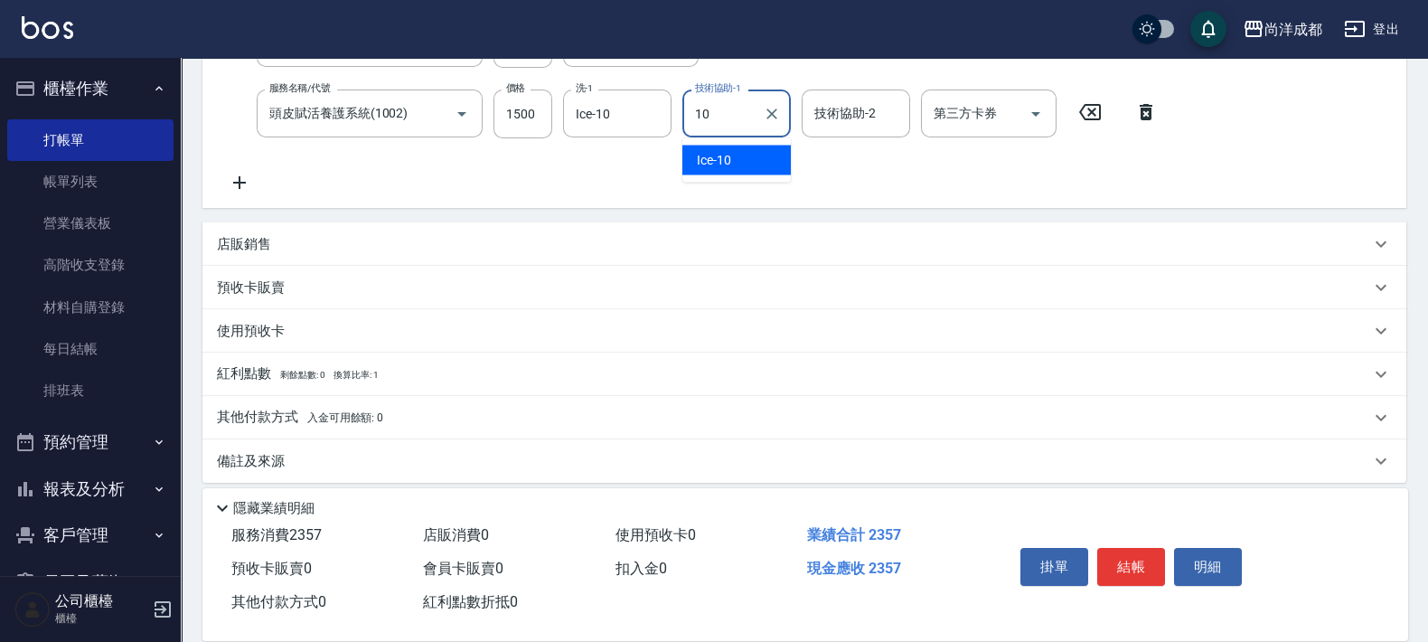
type input "Ice-10"
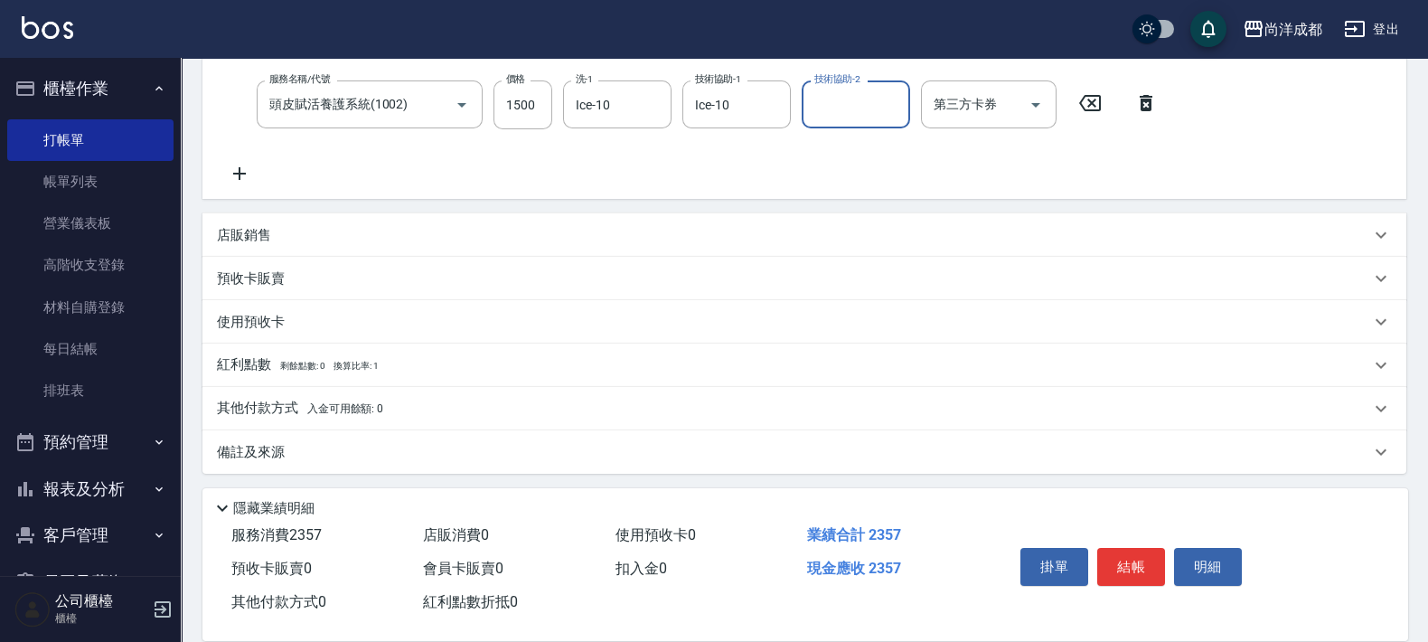
scroll to position [352, 0]
click at [339, 408] on span "入金可用餘額: 0" at bounding box center [345, 405] width 77 height 13
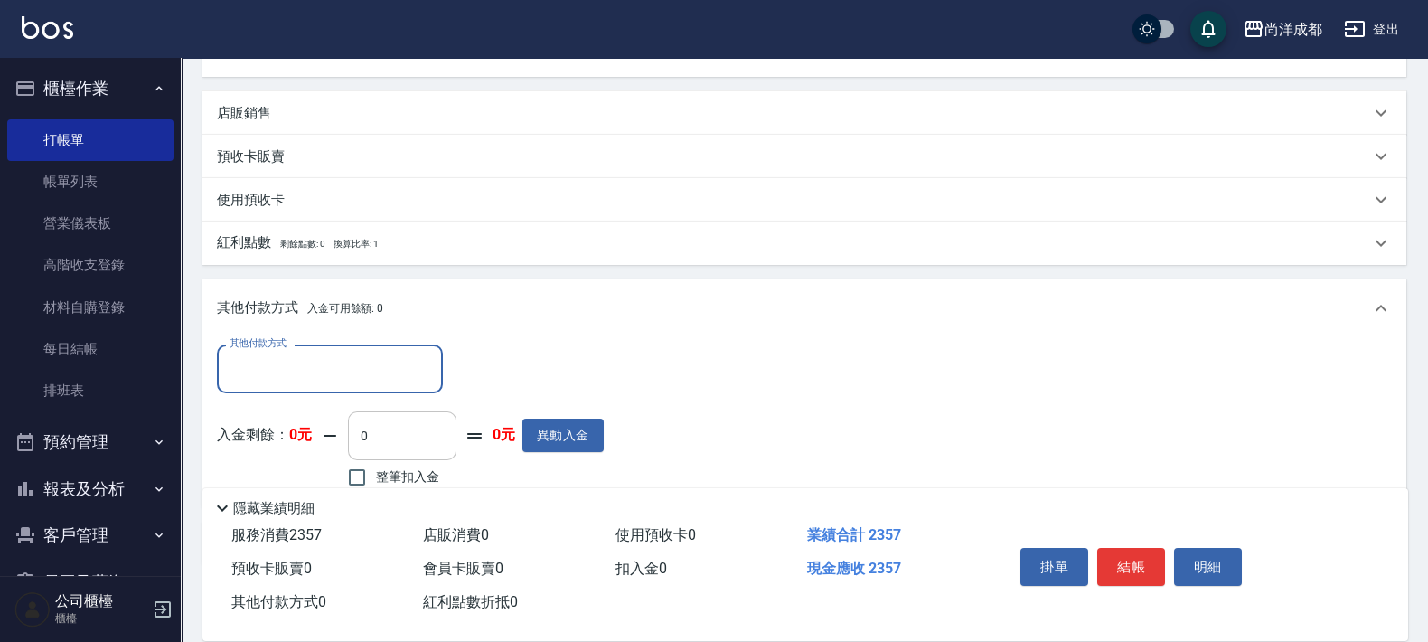
scroll to position [564, 0]
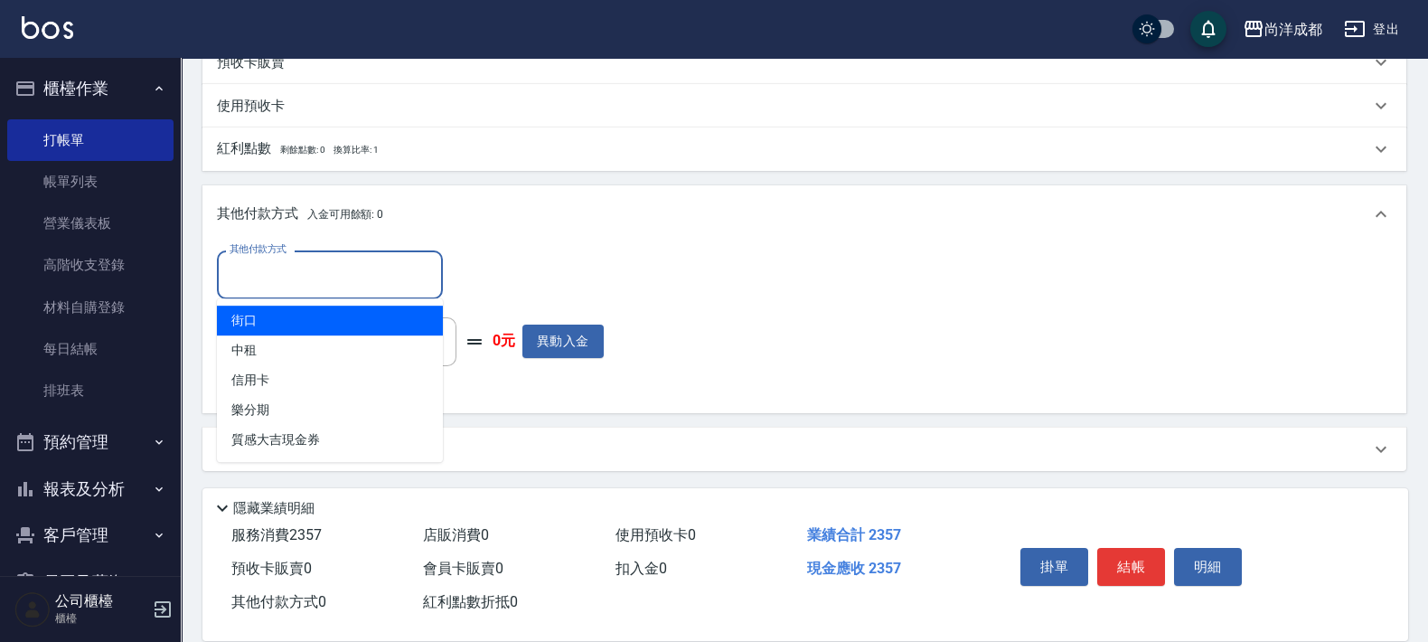
click at [387, 270] on input "其他付款方式" at bounding box center [330, 275] width 210 height 32
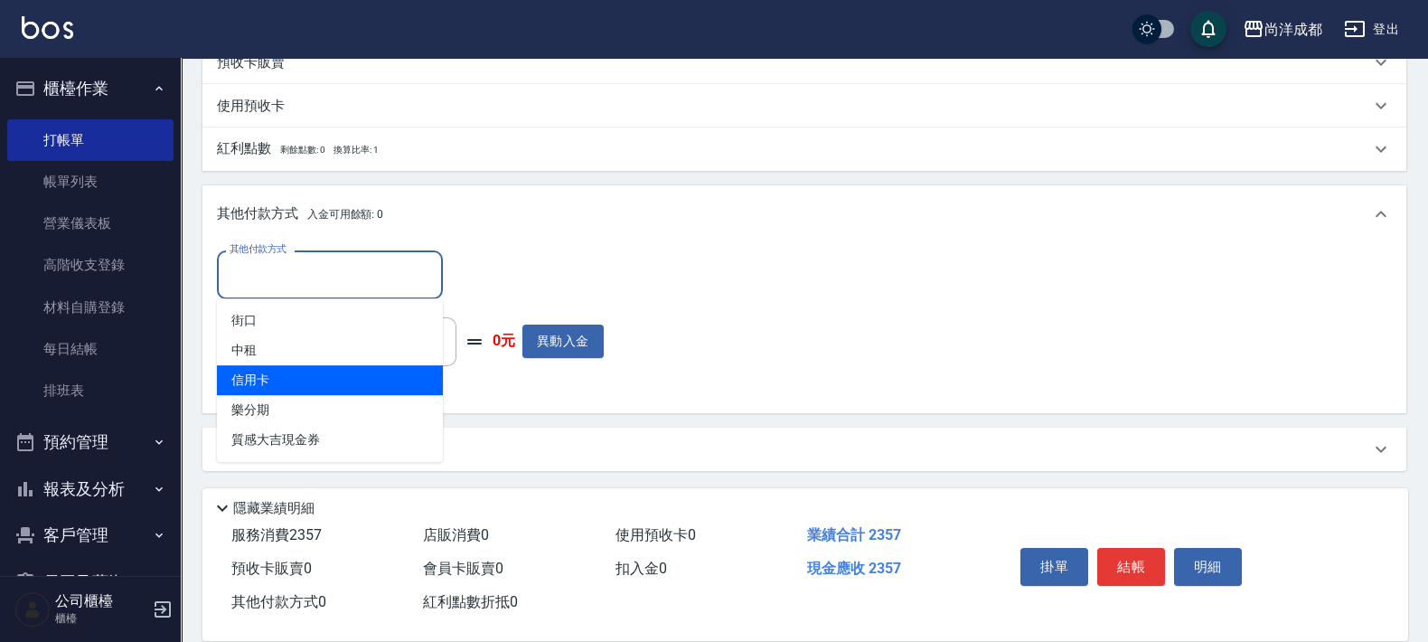
click at [348, 381] on span "信用卡" at bounding box center [330, 380] width 226 height 30
type input "信用卡"
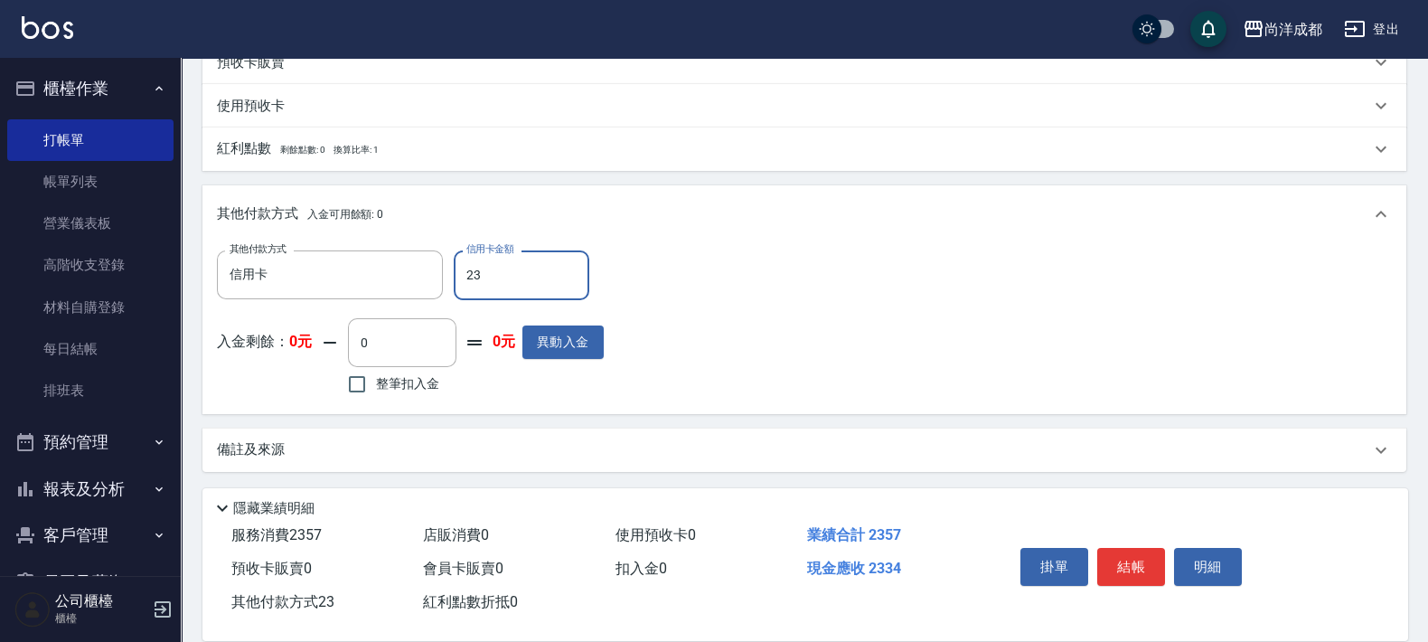
type input "235"
type input "210"
type input "2357"
type input "0"
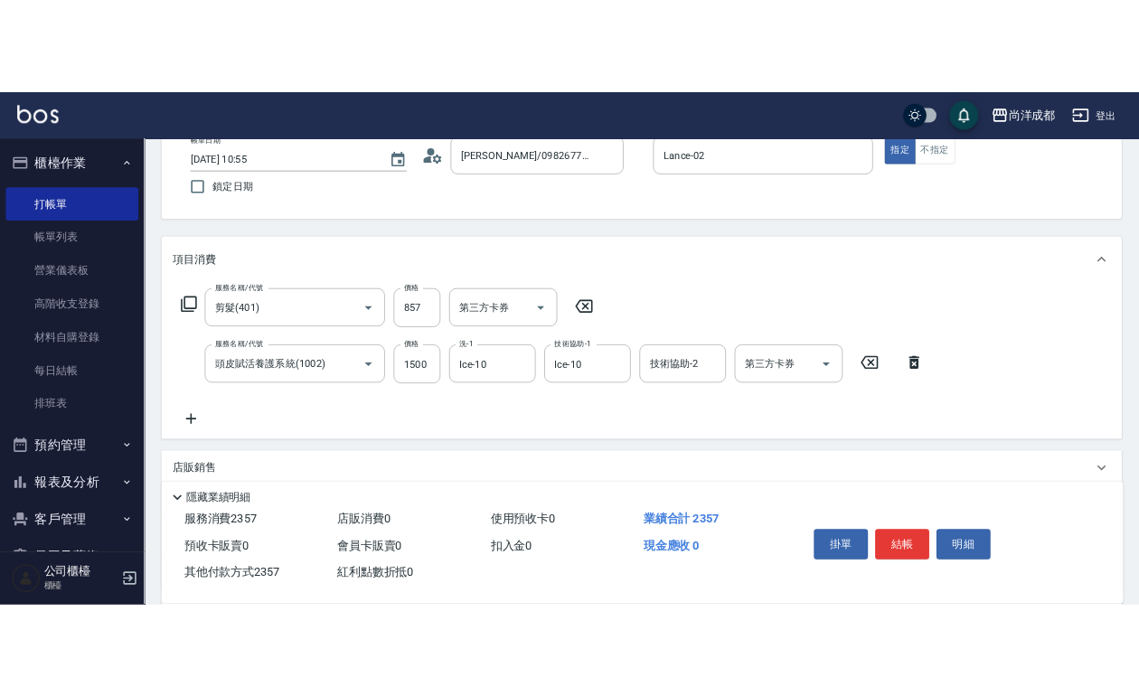
scroll to position [0, 0]
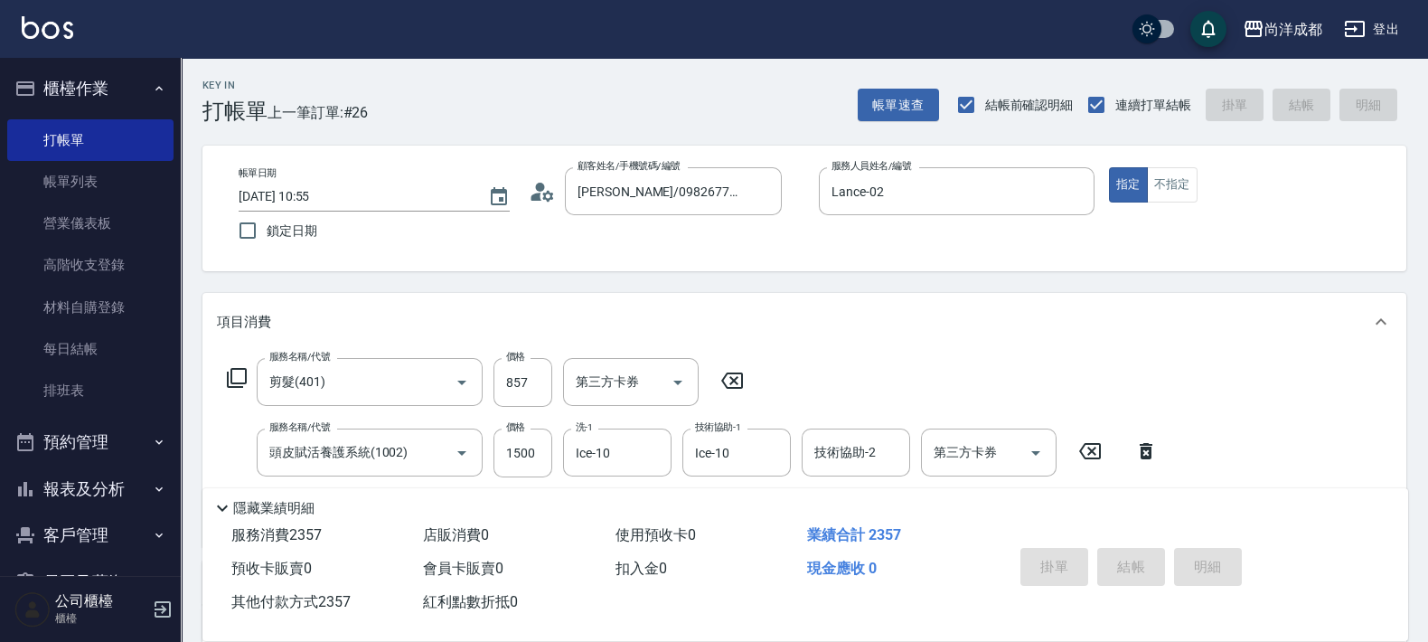
type input "[DATE] 11:01"
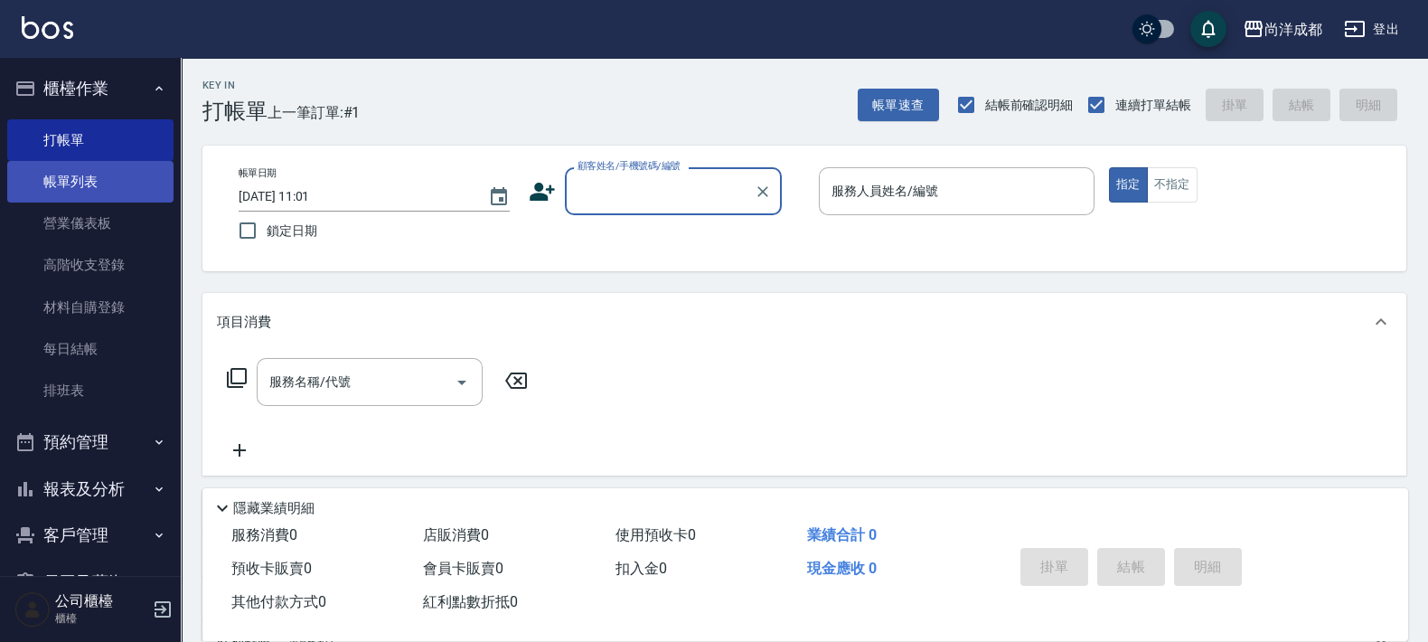
click at [95, 181] on link "帳單列表" at bounding box center [90, 182] width 166 height 42
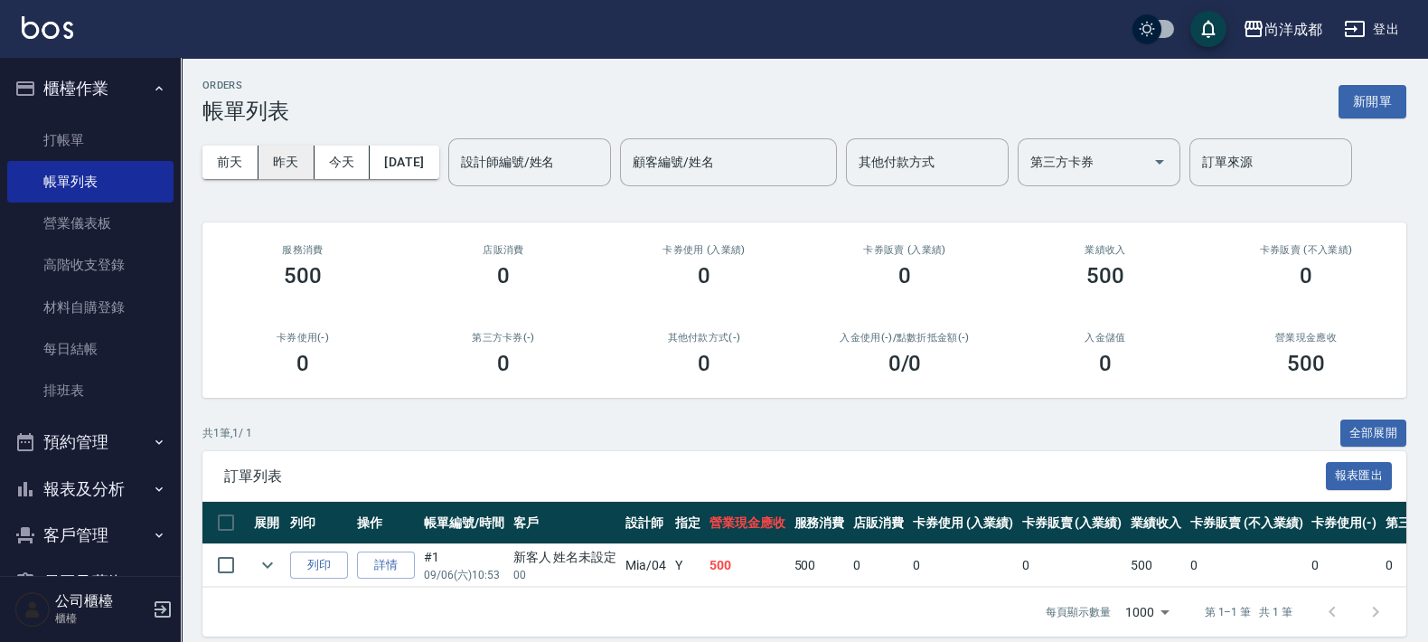
click at [280, 155] on button "昨天" at bounding box center [287, 162] width 56 height 33
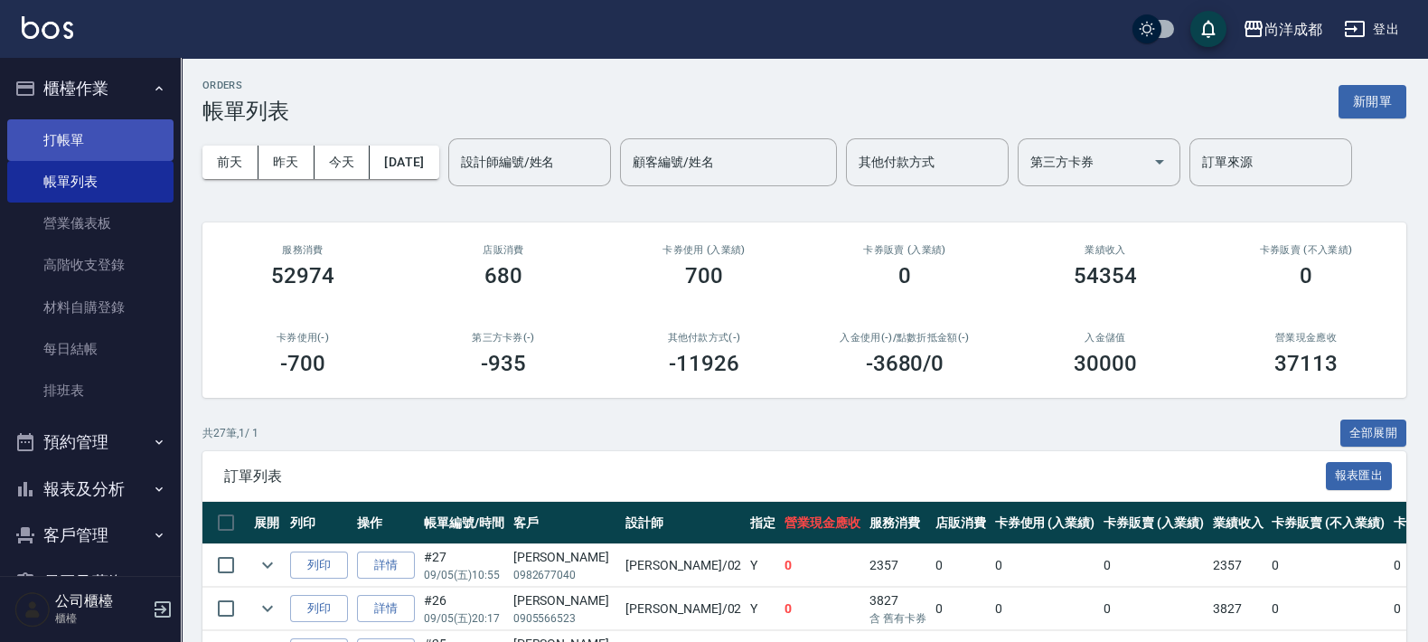
click at [63, 136] on link "打帳單" at bounding box center [90, 140] width 166 height 42
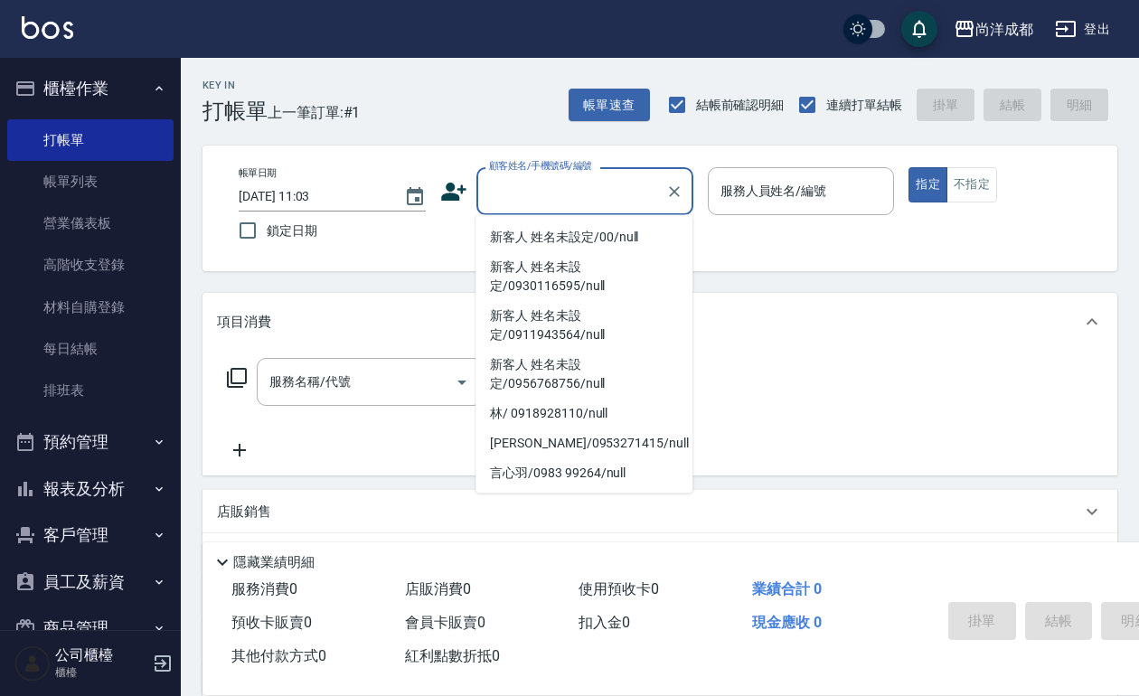
type input "ㄇ"
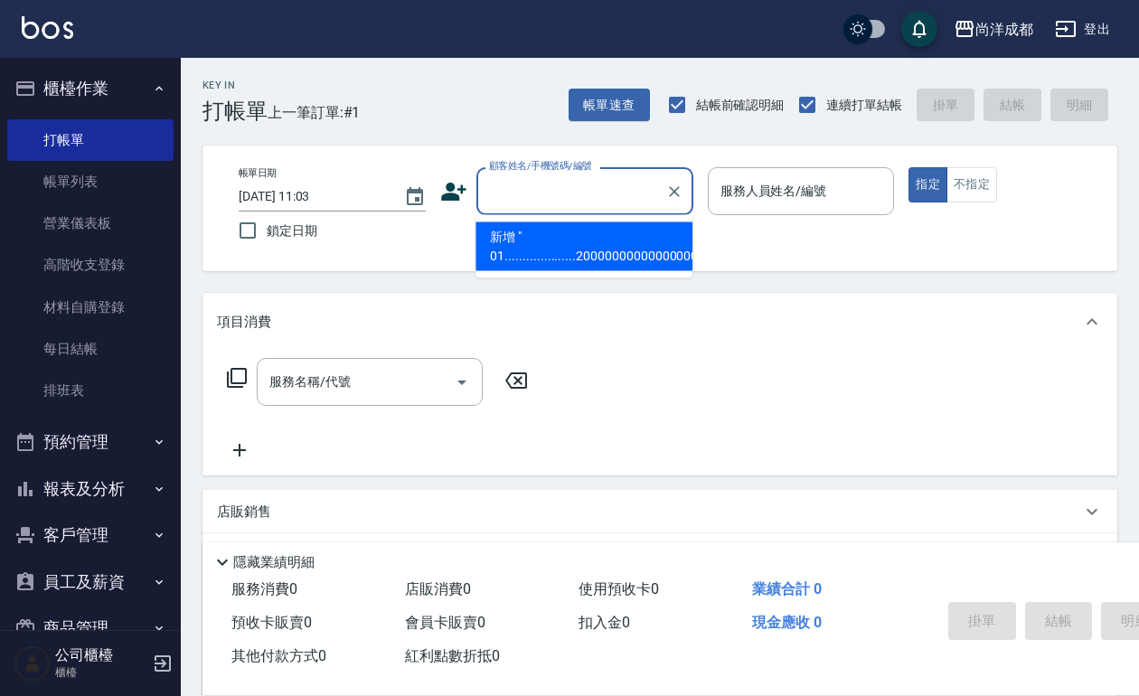
scroll to position [0, 879]
type input "01....................200000000000000000000000000000000000000000000000000000000…"
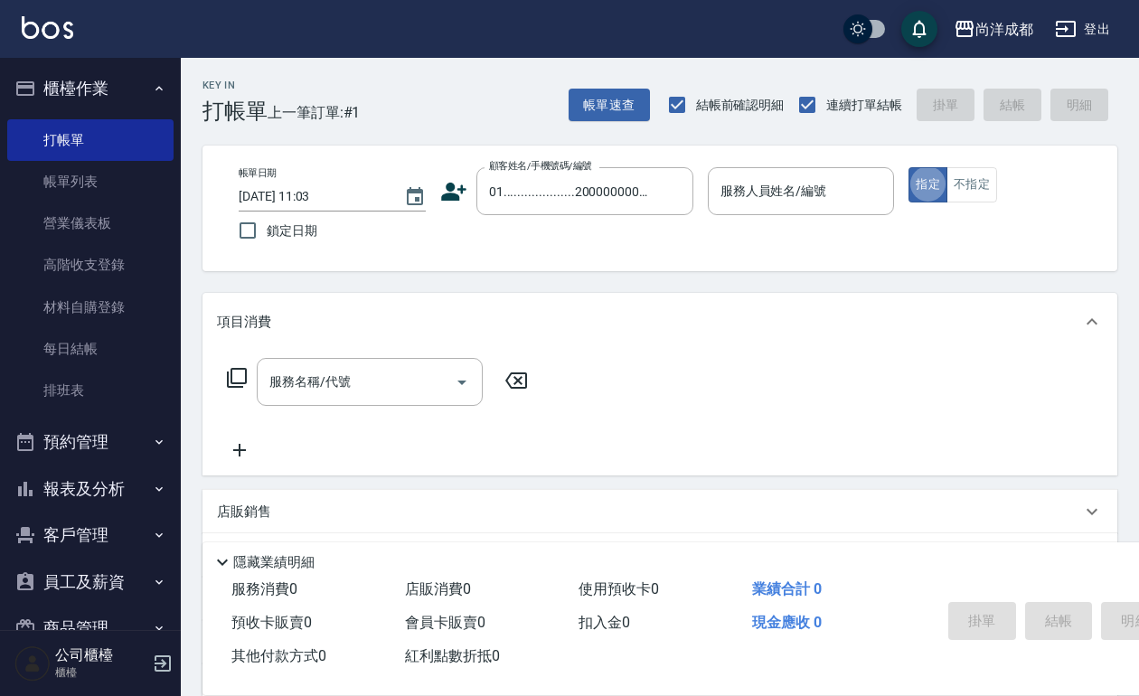
type button "true"
type button "false"
